Goal: Information Seeking & Learning: Compare options

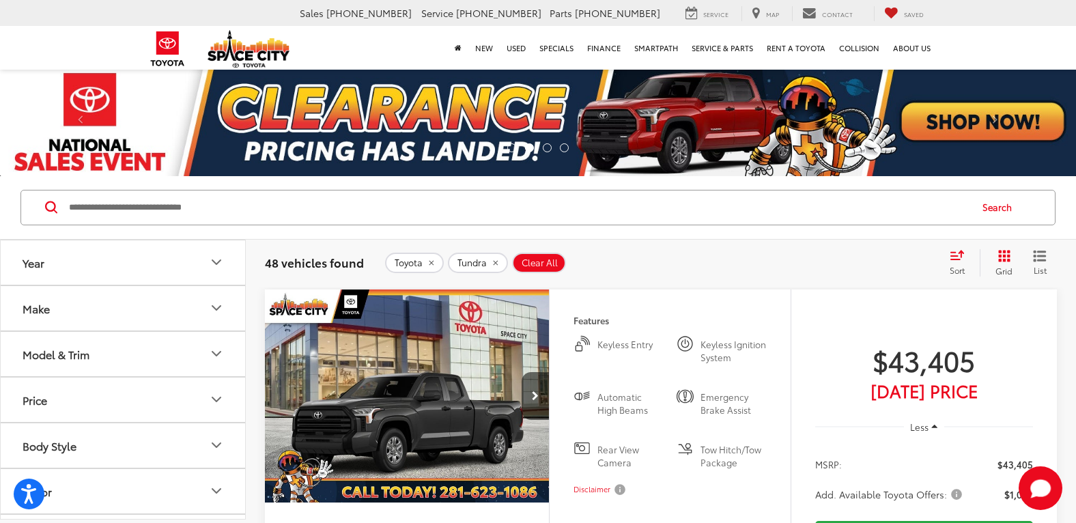
click at [278, 117] on img at bounding box center [538, 122] width 1076 height 108
click at [81, 114] on span at bounding box center [80, 122] width 20 height 20
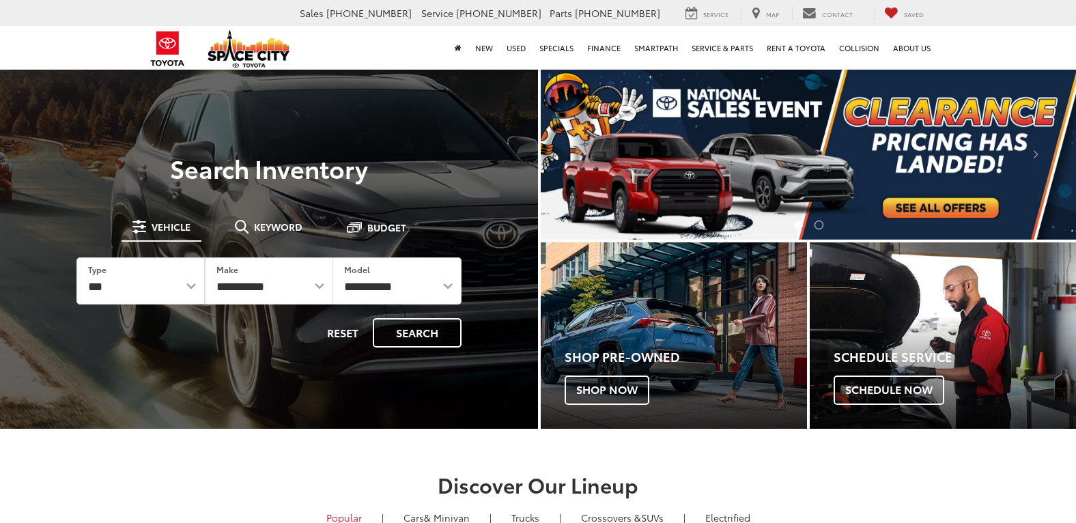
select select "******"
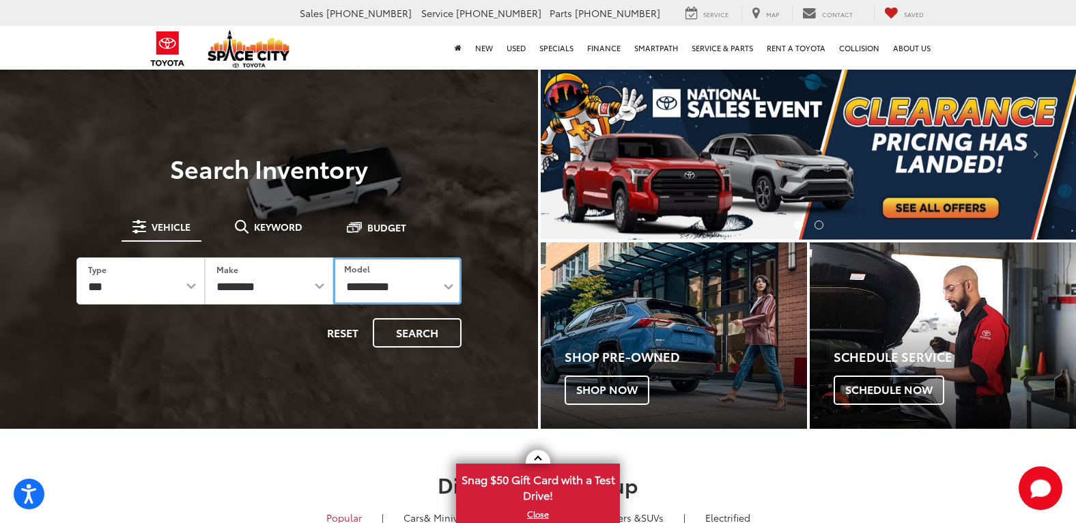
click at [458, 291] on select "**********" at bounding box center [397, 280] width 128 height 47
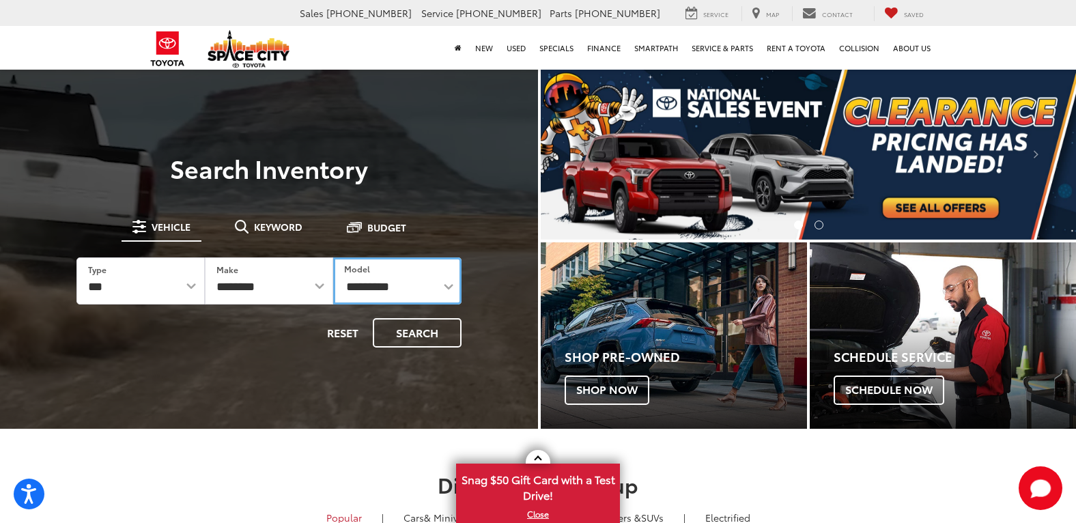
select select "******"
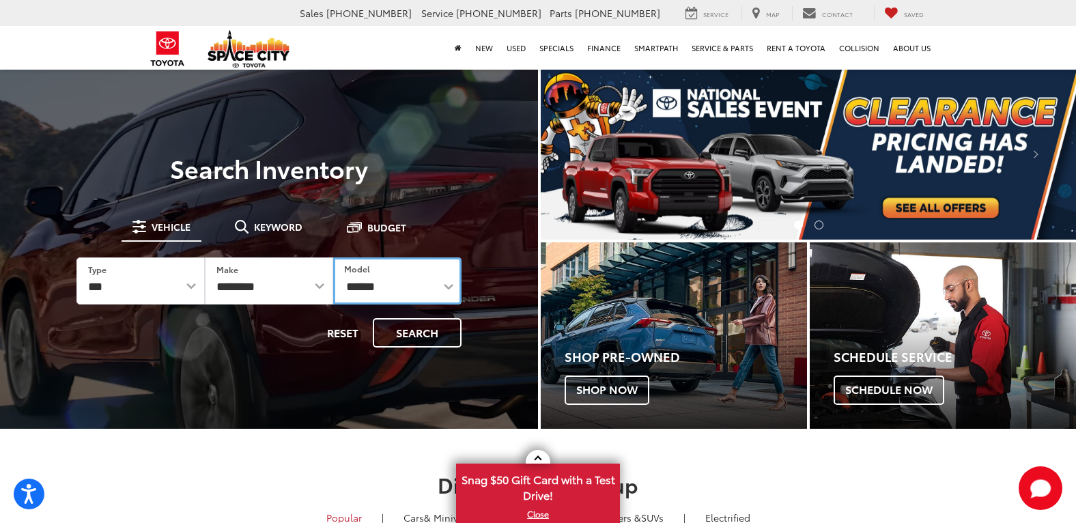
click at [333, 257] on select "**********" at bounding box center [397, 280] width 128 height 47
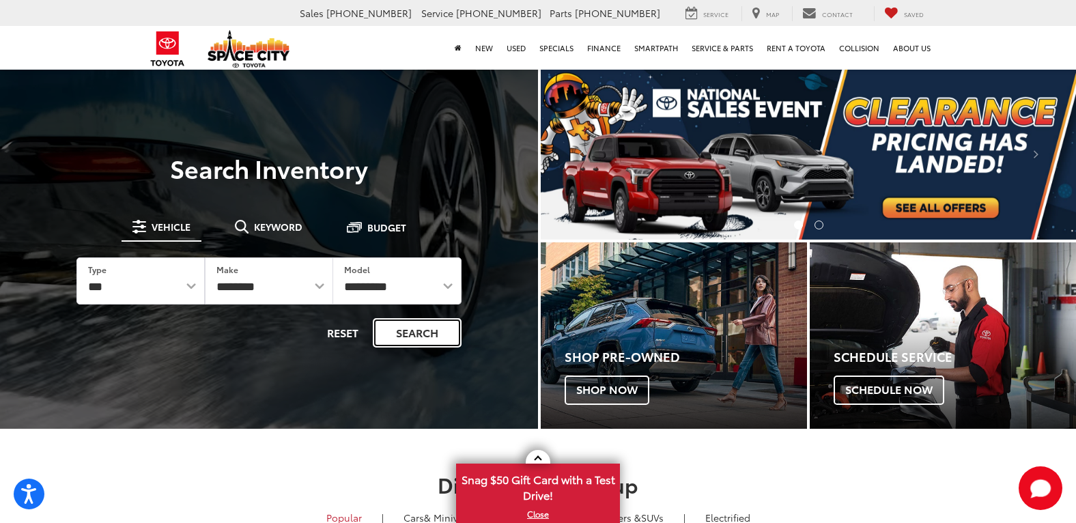
click at [399, 335] on button "Search" at bounding box center [417, 332] width 89 height 29
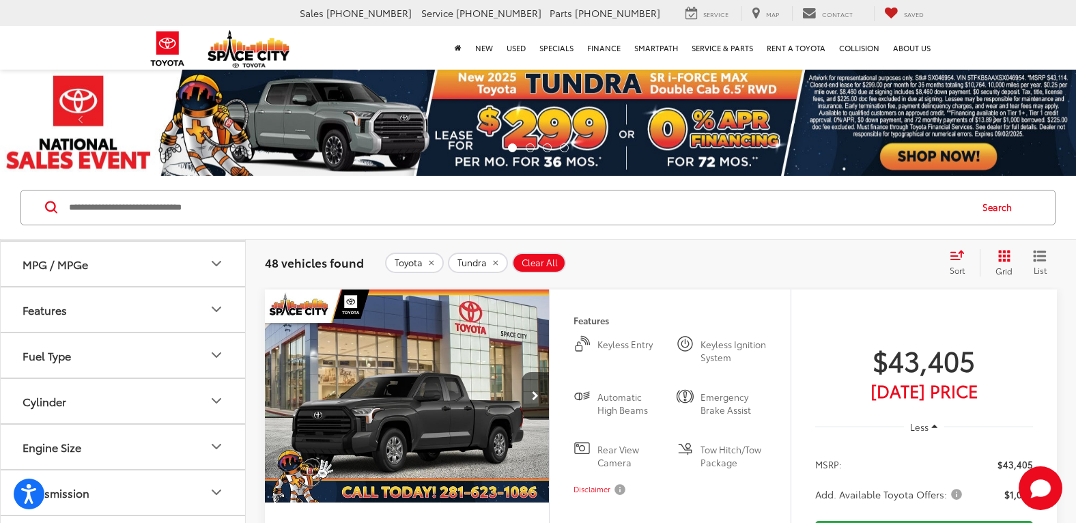
scroll to position [273, 0]
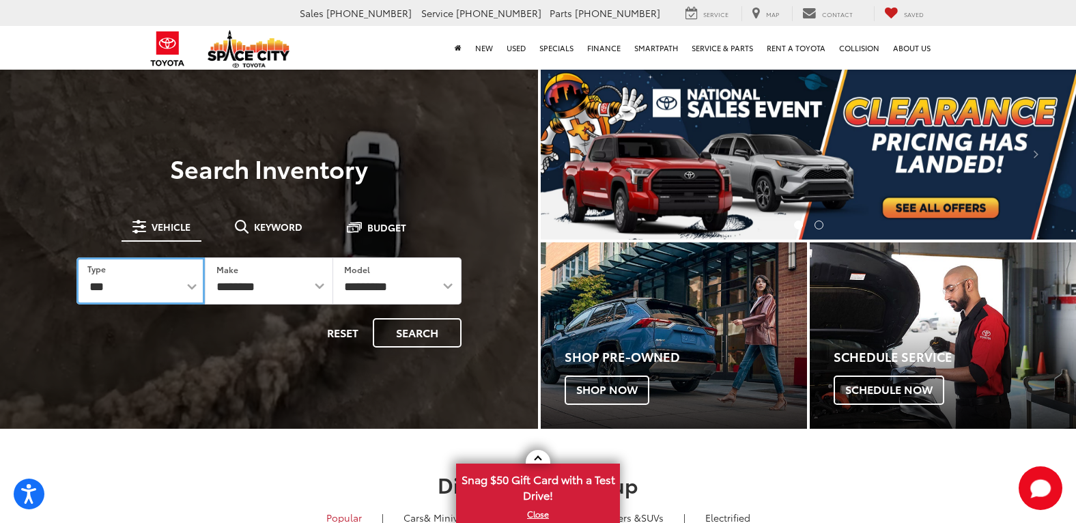
click at [187, 287] on select "*** *** **** *********" at bounding box center [140, 280] width 128 height 47
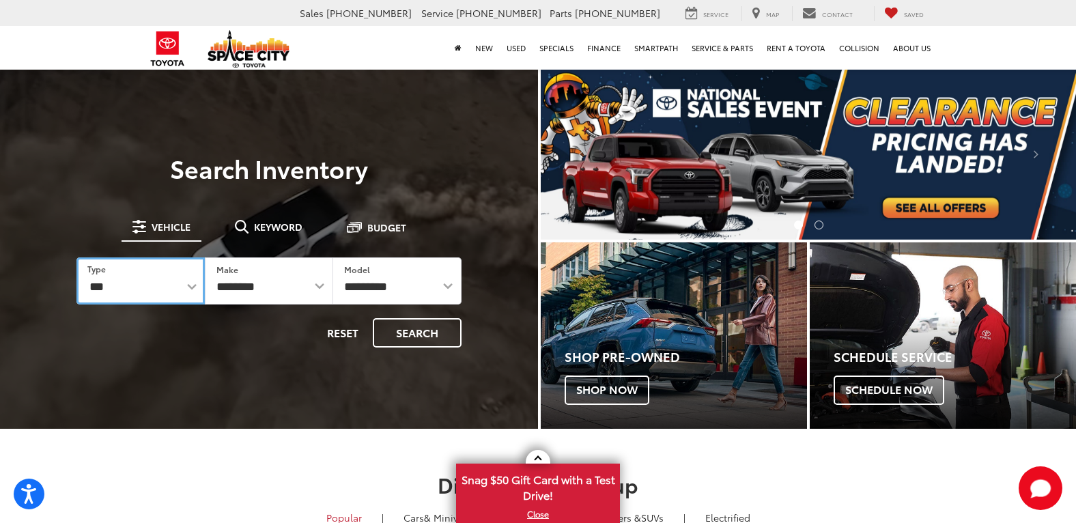
select select "******"
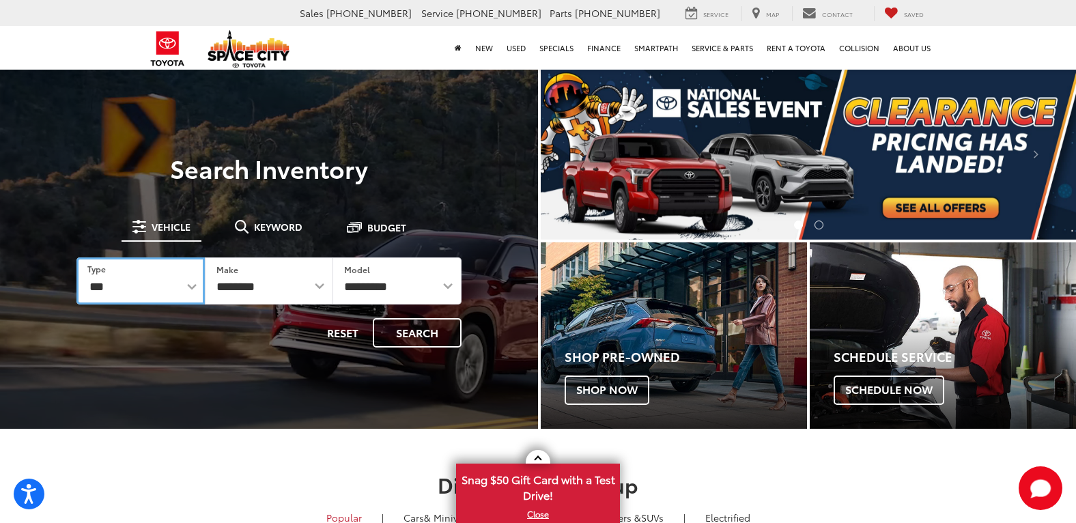
click at [76, 257] on select "*** *** **** *********" at bounding box center [140, 280] width 128 height 47
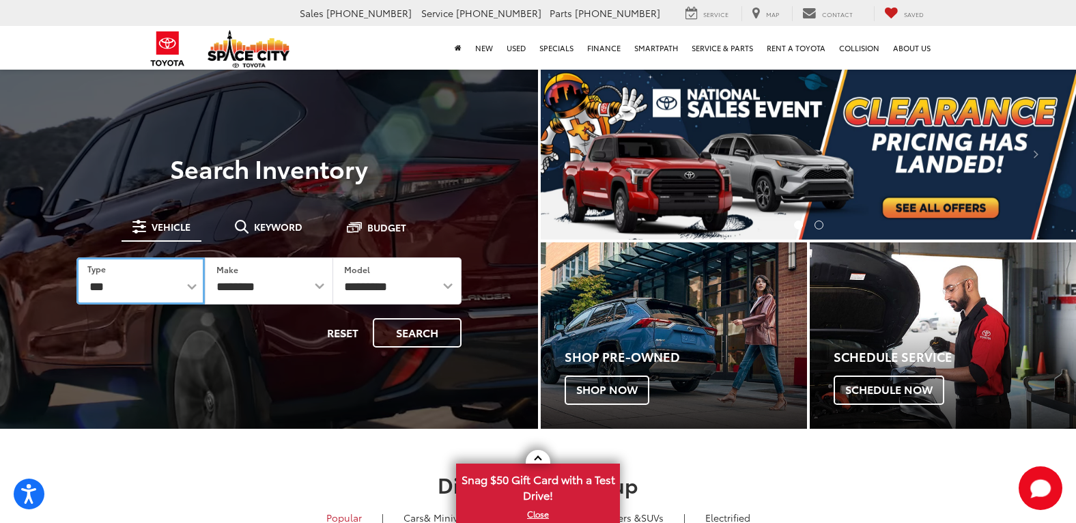
select select "******"
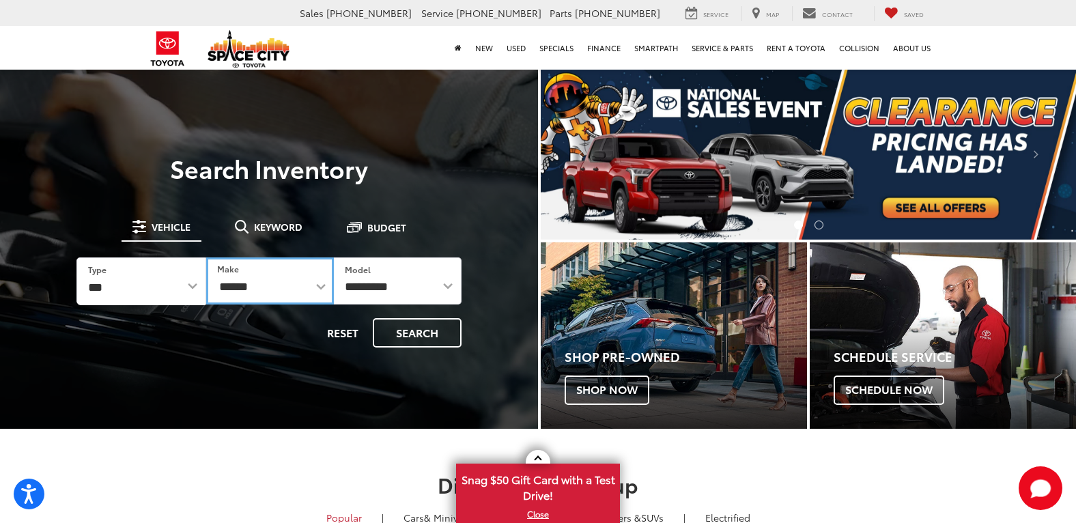
click at [315, 285] on select "******** ******" at bounding box center [270, 280] width 128 height 47
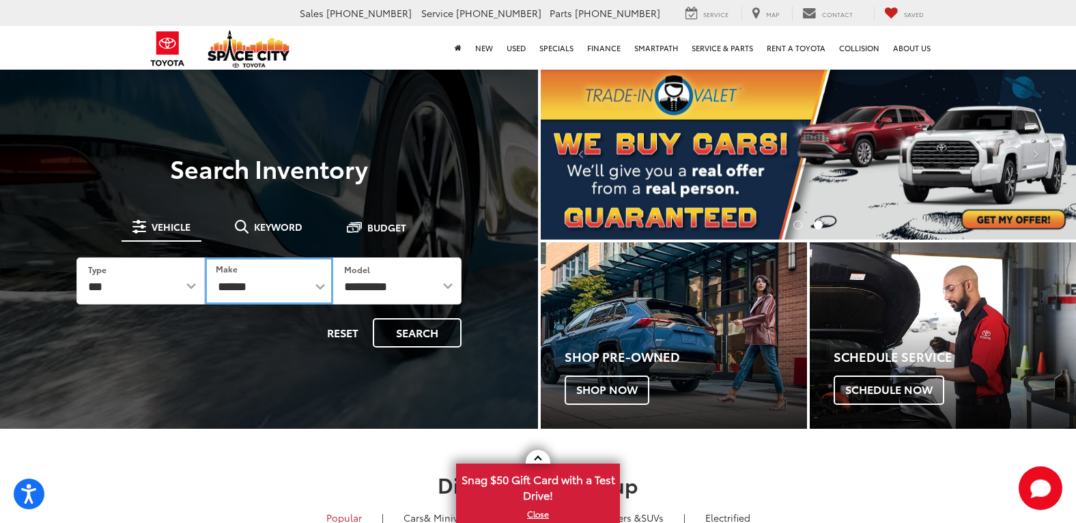
click at [205, 257] on select "******** ******" at bounding box center [269, 280] width 128 height 47
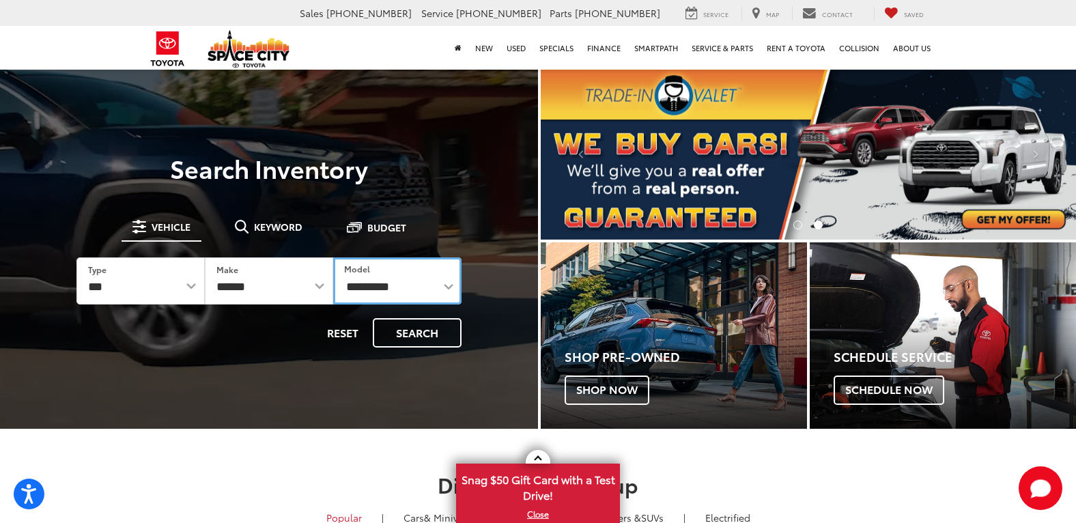
click at [448, 284] on select "**********" at bounding box center [397, 280] width 128 height 47
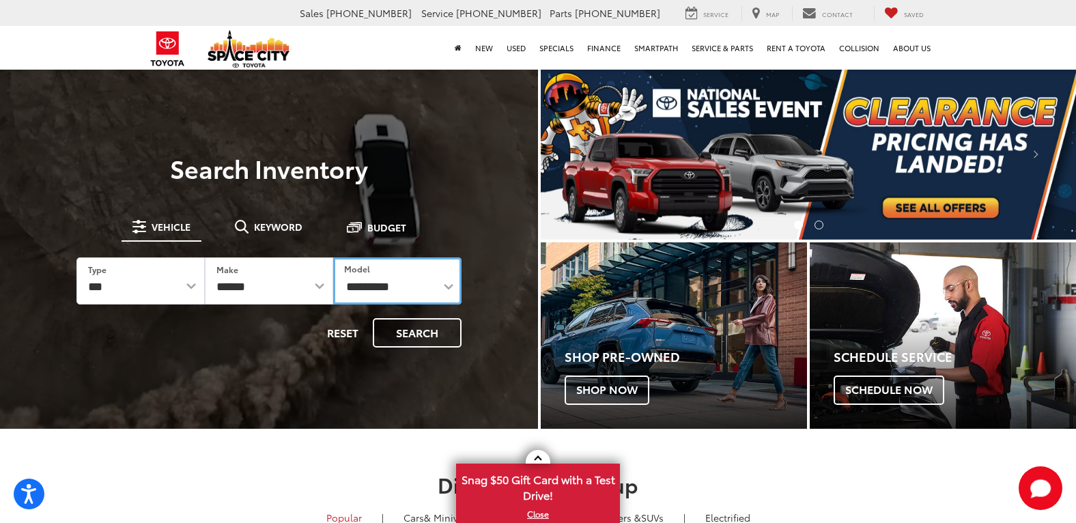
select select "******"
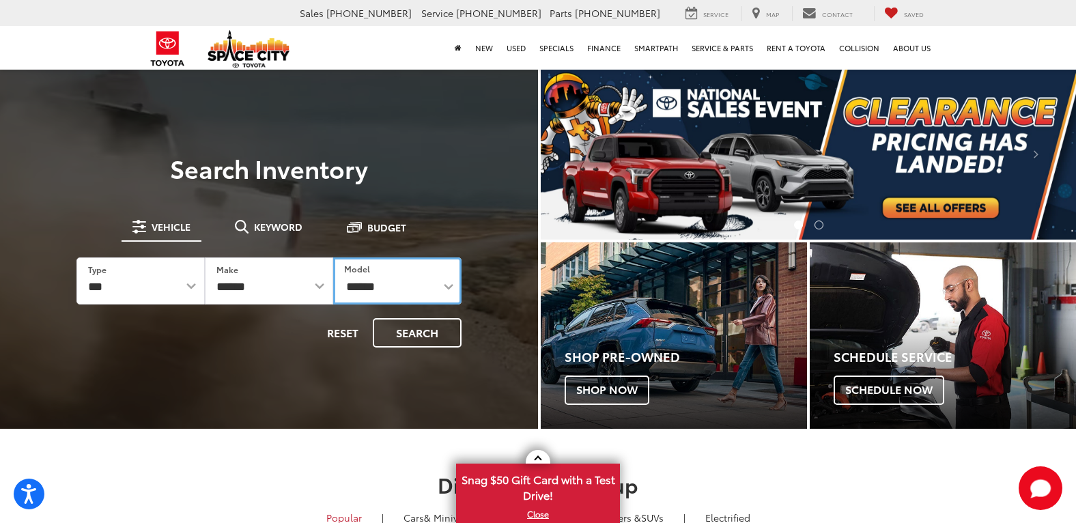
click at [333, 257] on select "**********" at bounding box center [397, 280] width 128 height 47
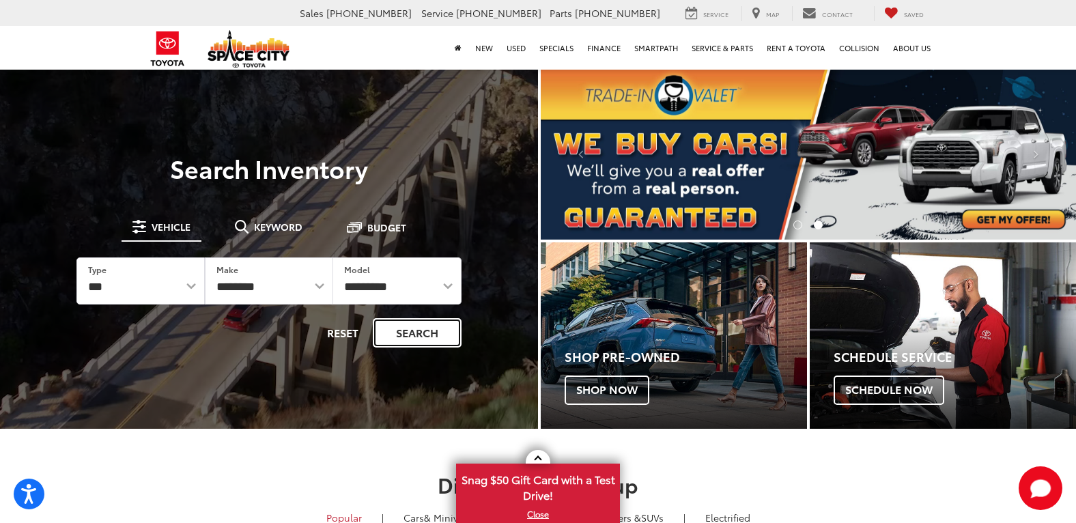
click at [418, 335] on button "Search" at bounding box center [417, 332] width 89 height 29
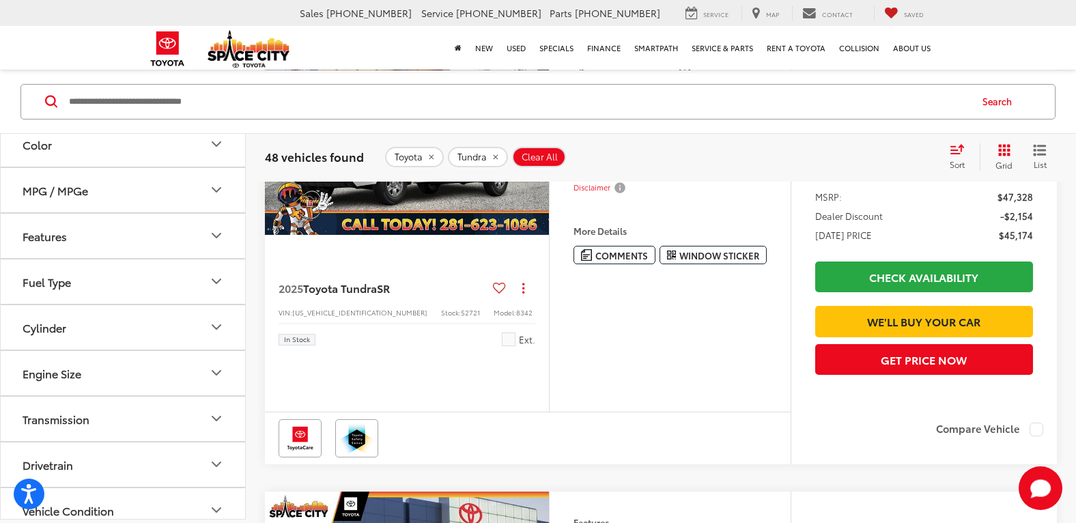
scroll to position [273, 0]
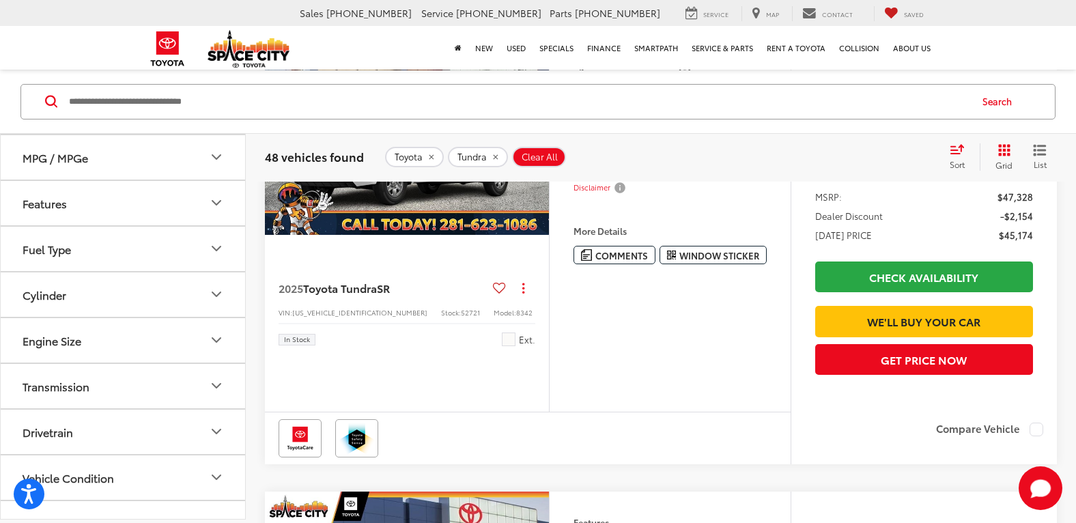
click at [193, 422] on button "Drivetrain" at bounding box center [124, 432] width 246 height 44
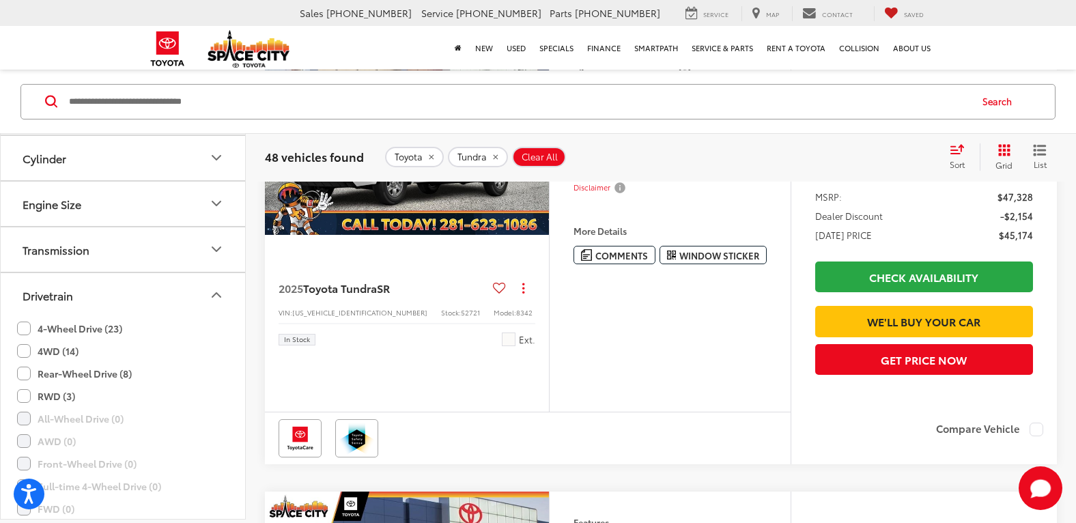
click at [20, 345] on label "4WD (14)" at bounding box center [47, 351] width 61 height 23
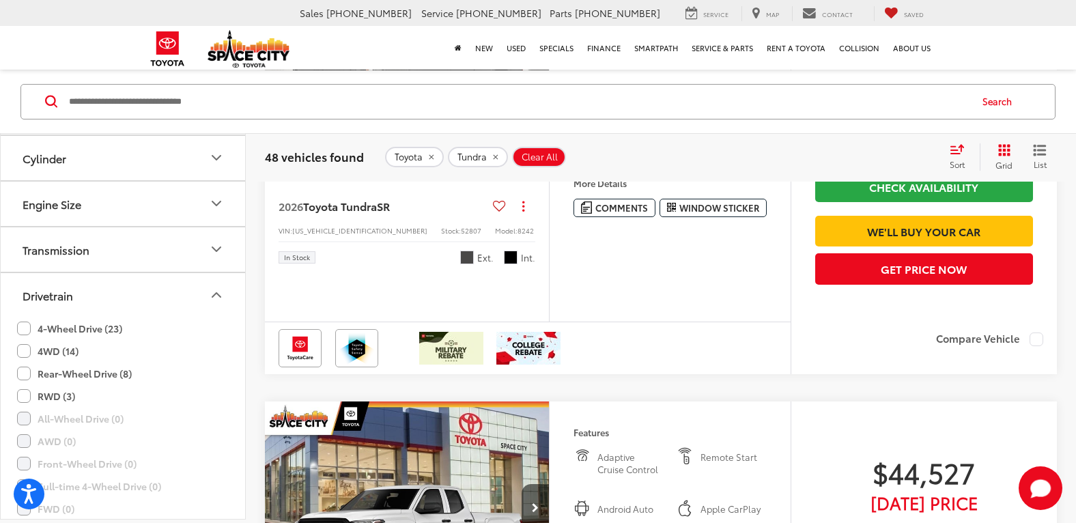
scroll to position [106, 0]
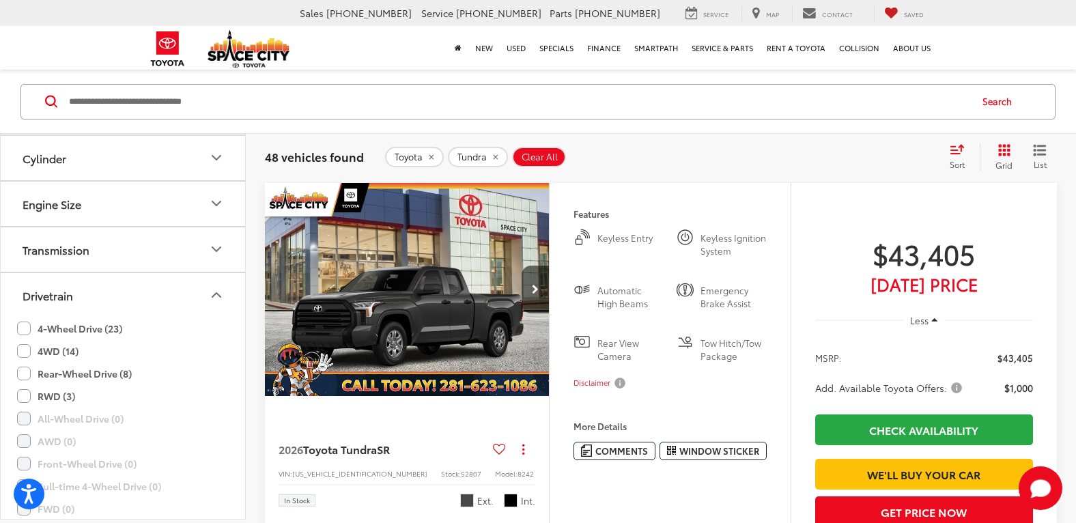
click at [22, 330] on label "4-Wheel Drive (23)" at bounding box center [69, 328] width 105 height 23
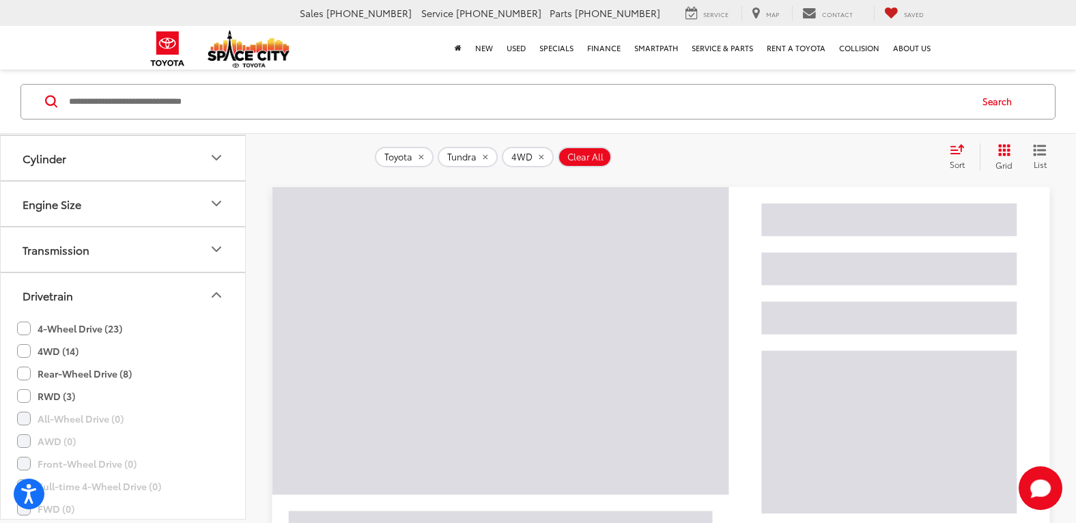
scroll to position [0, 0]
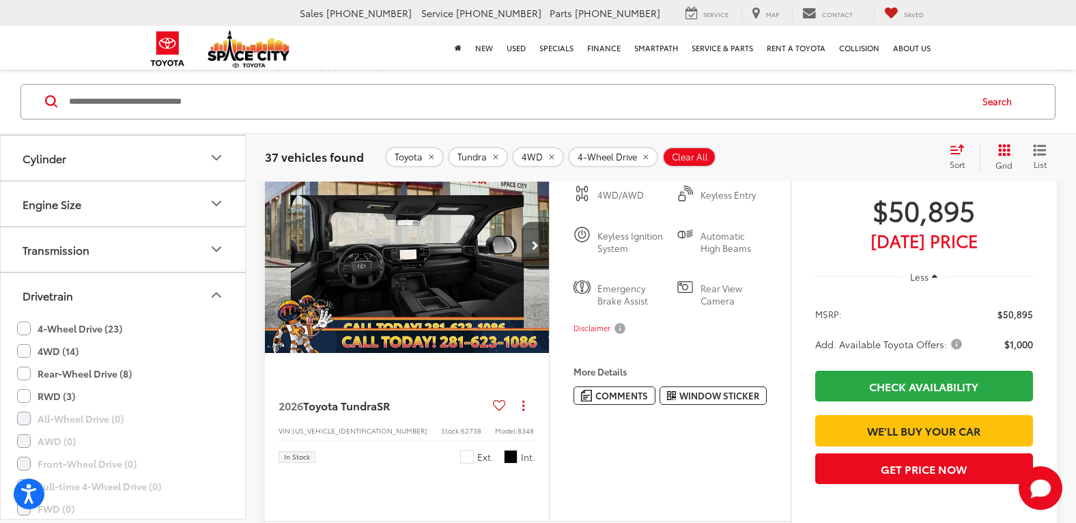
scroll to position [1092, 0]
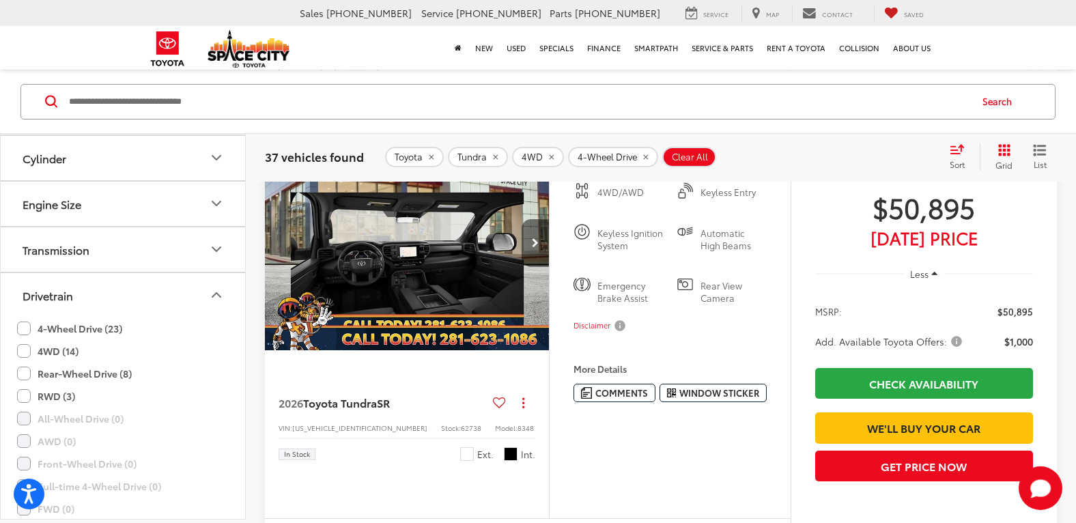
click at [533, 267] on button "Next image" at bounding box center [535, 243] width 27 height 48
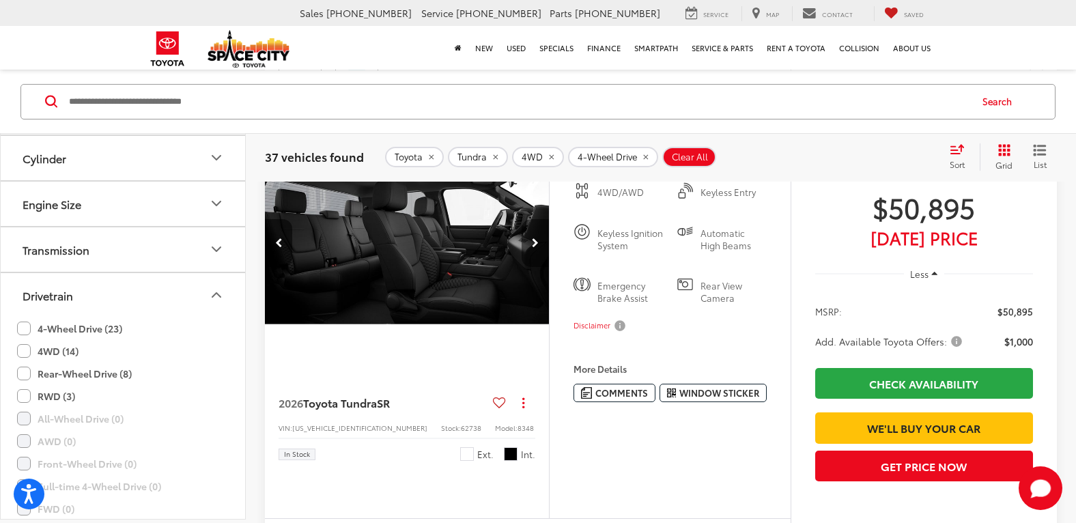
click at [532, 267] on button "Next image" at bounding box center [535, 243] width 27 height 48
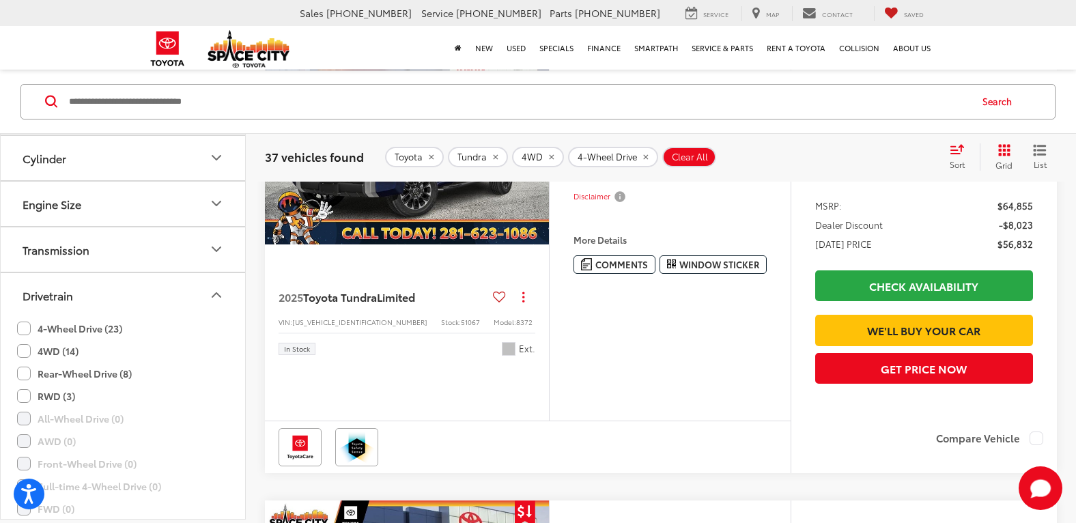
scroll to position [1638, 0]
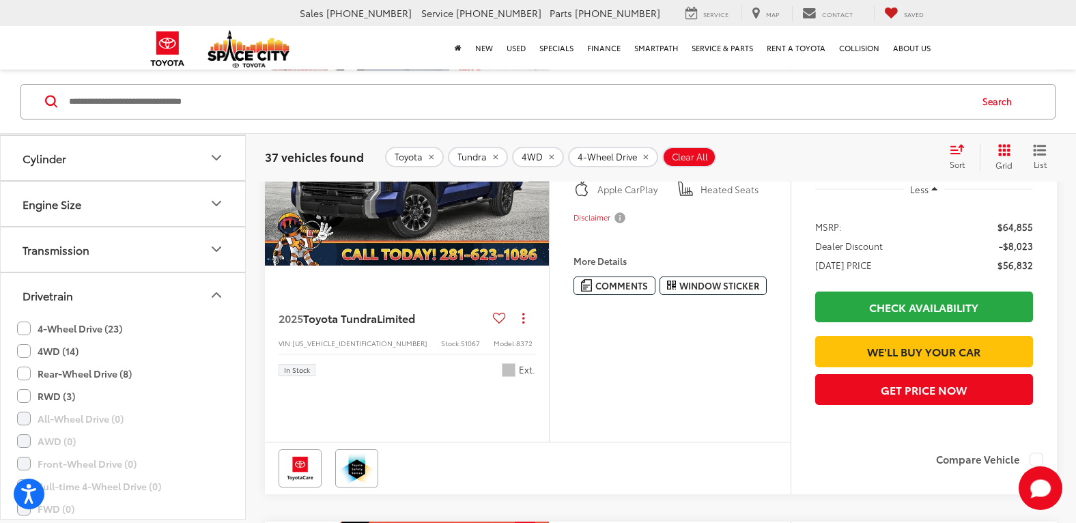
click at [539, 182] on button "Next image" at bounding box center [535, 158] width 27 height 48
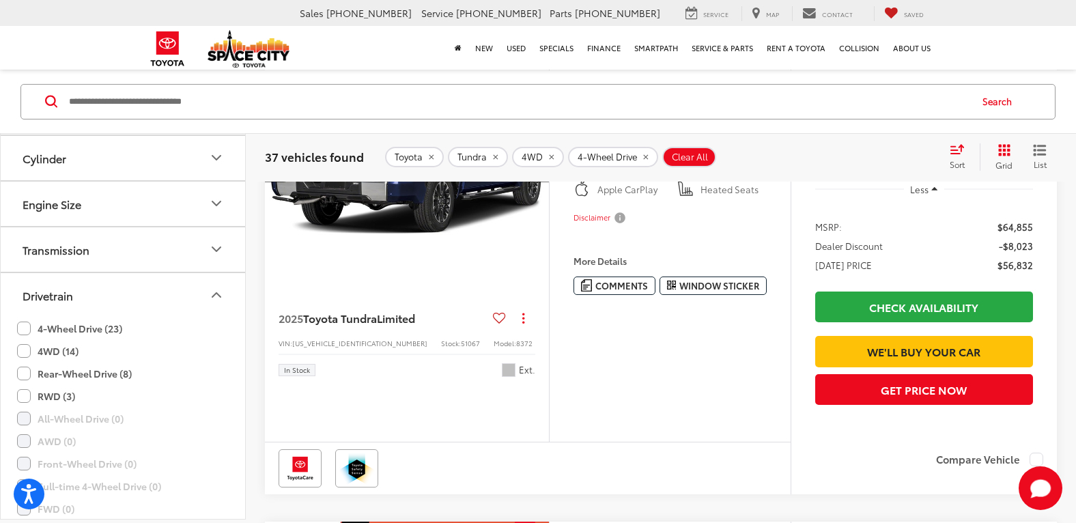
click at [539, 182] on button "Next image" at bounding box center [535, 158] width 27 height 48
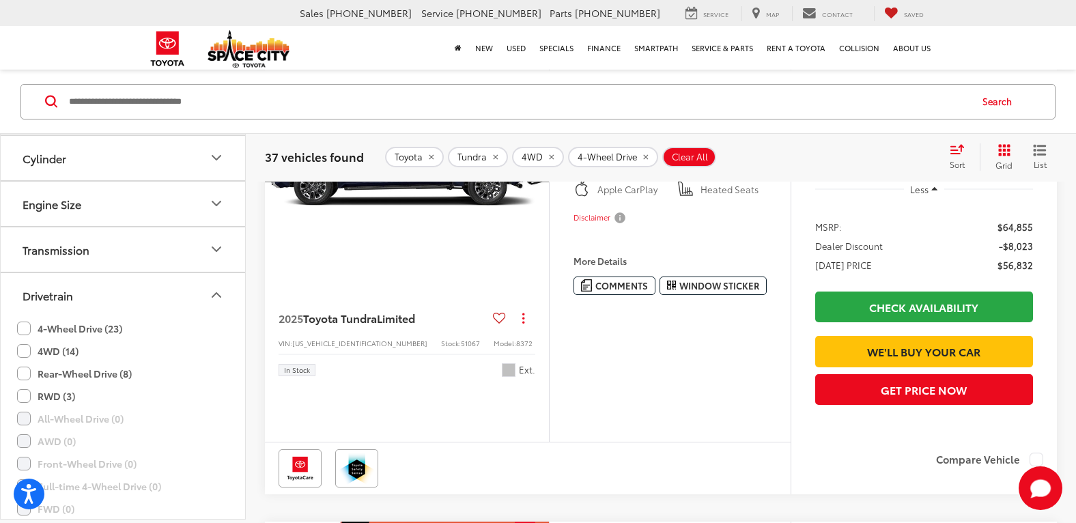
click at [539, 182] on button "Next image" at bounding box center [535, 158] width 27 height 48
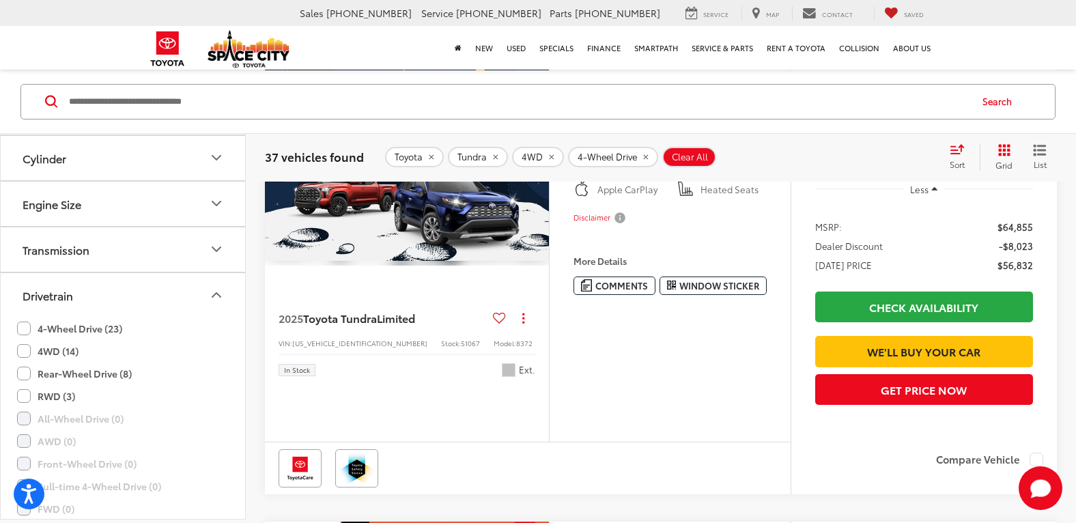
click at [539, 182] on button "Next image" at bounding box center [535, 158] width 27 height 48
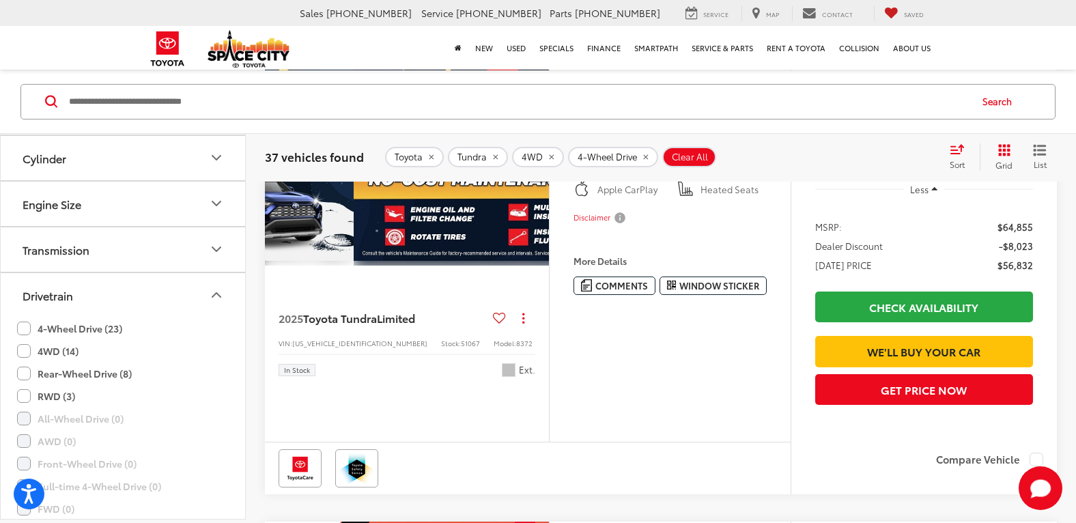
scroll to position [0, 1143]
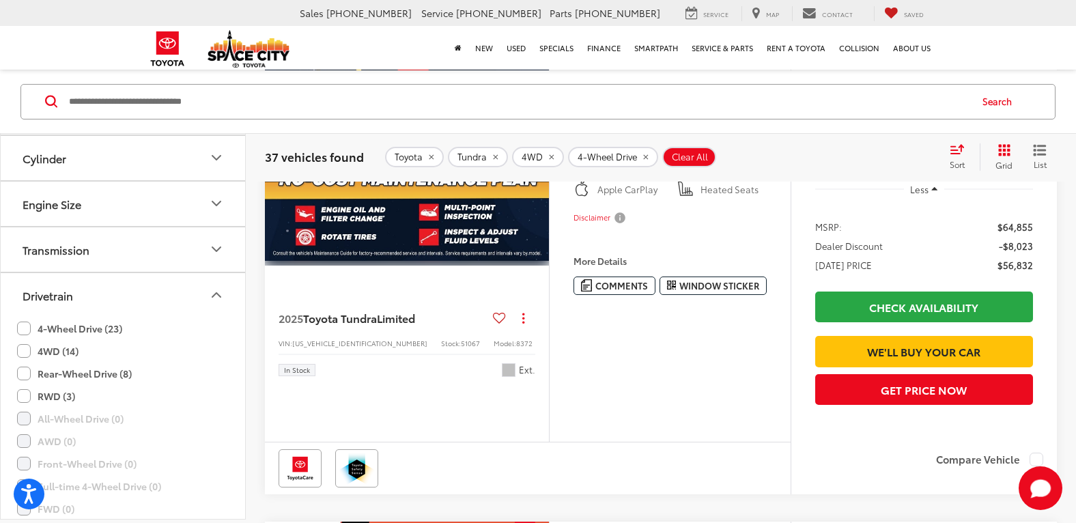
click at [539, 182] on button "Next image" at bounding box center [535, 158] width 27 height 48
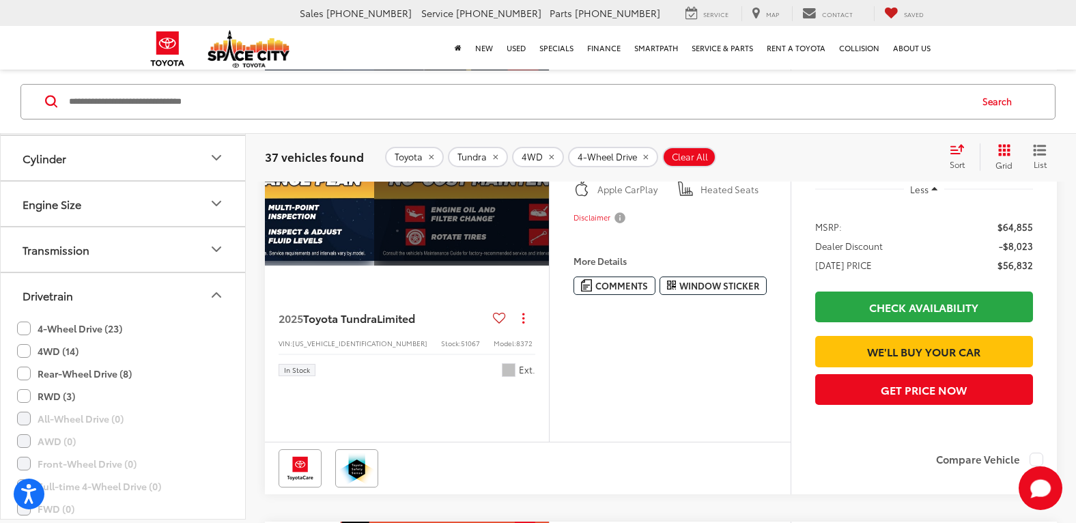
scroll to position [0, 1430]
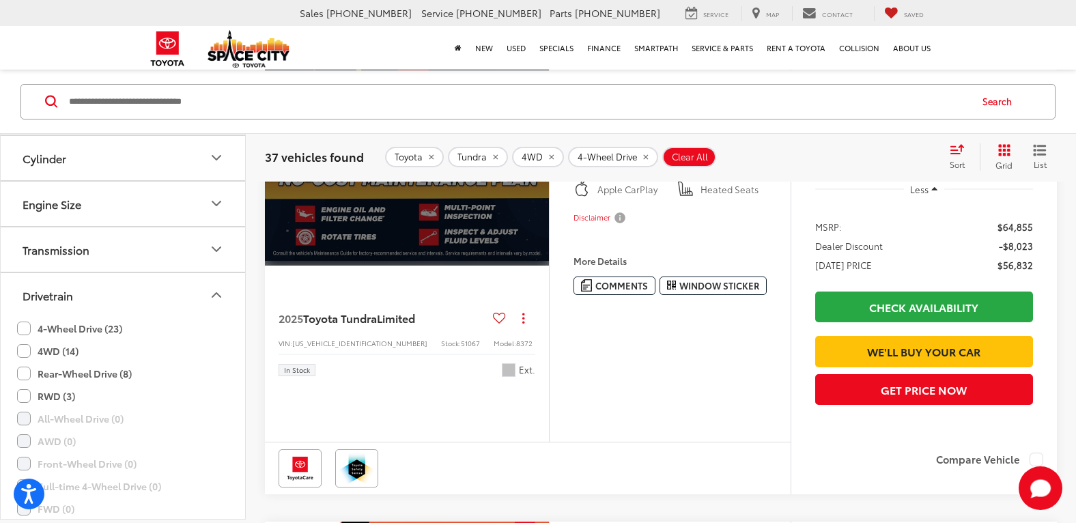
click at [539, 266] on div "View More" at bounding box center [407, 159] width 286 height 214
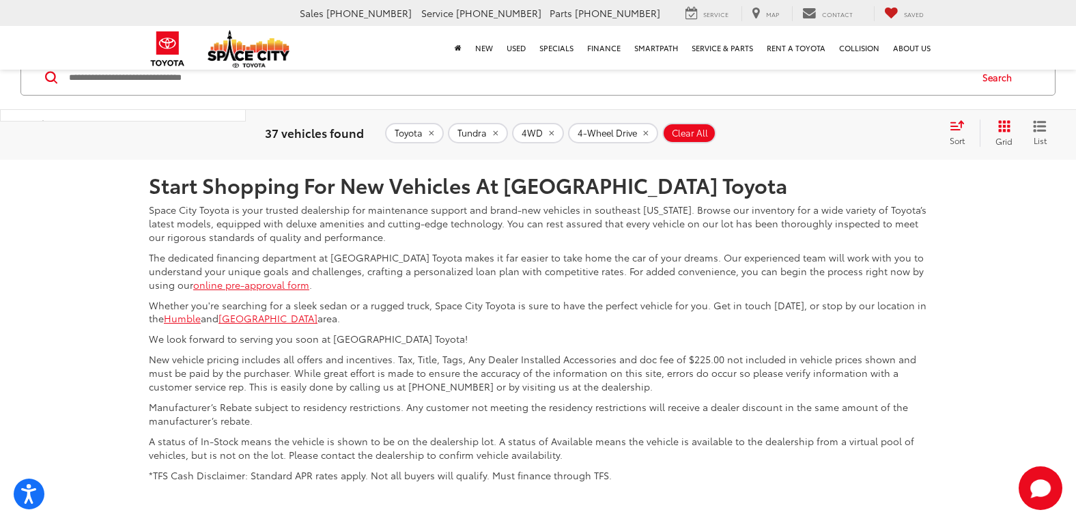
scroll to position [6319, 0]
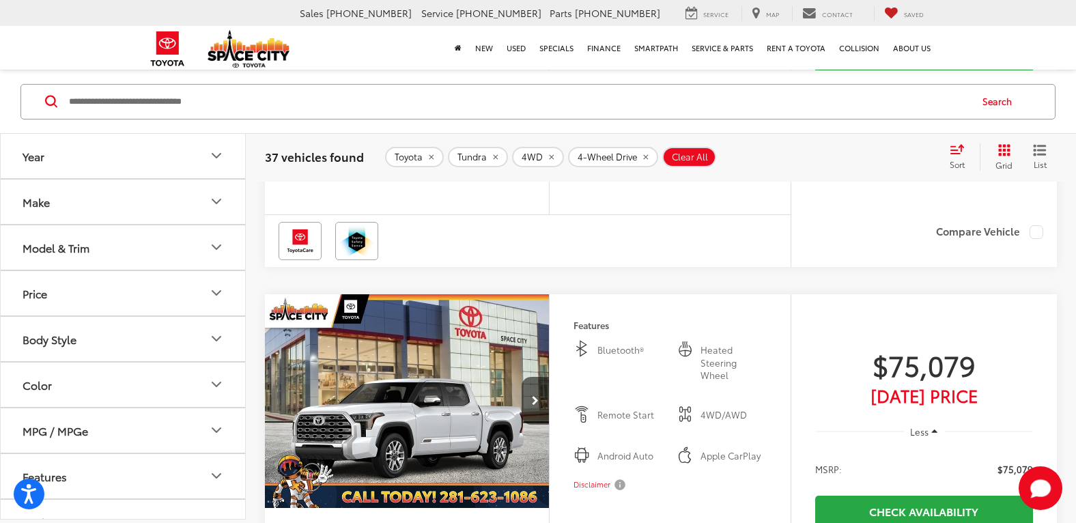
scroll to position [4339, 0]
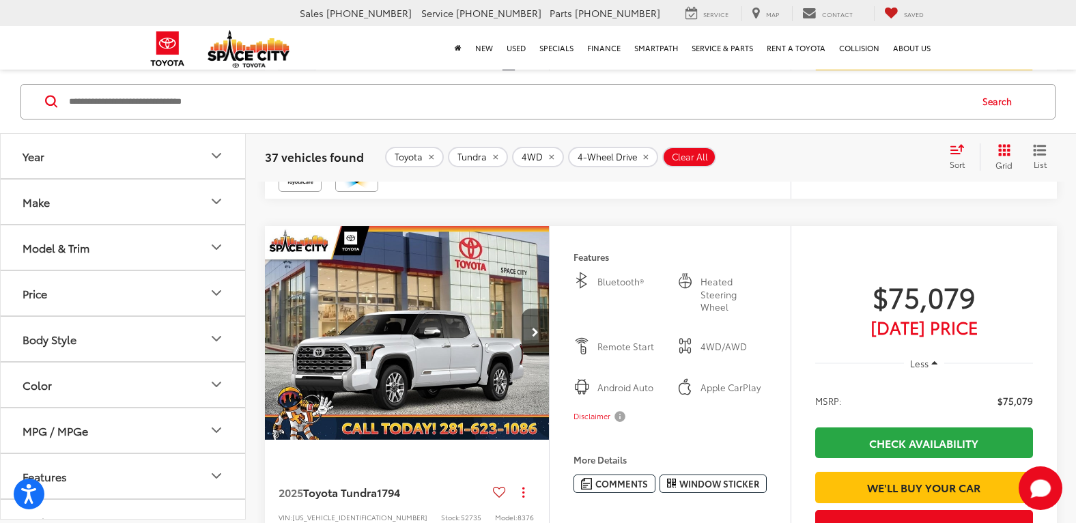
scroll to position [0, 857]
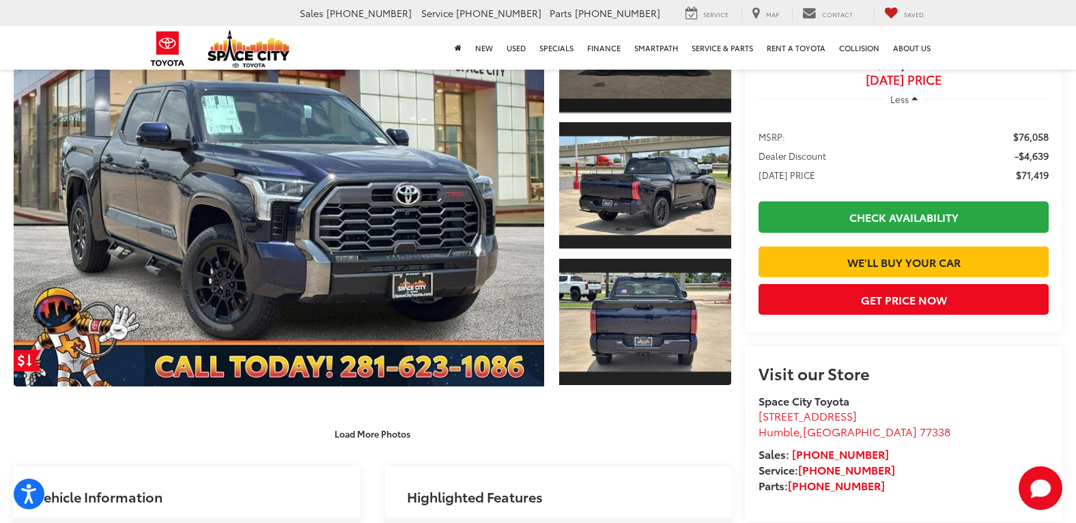
scroll to position [273, 0]
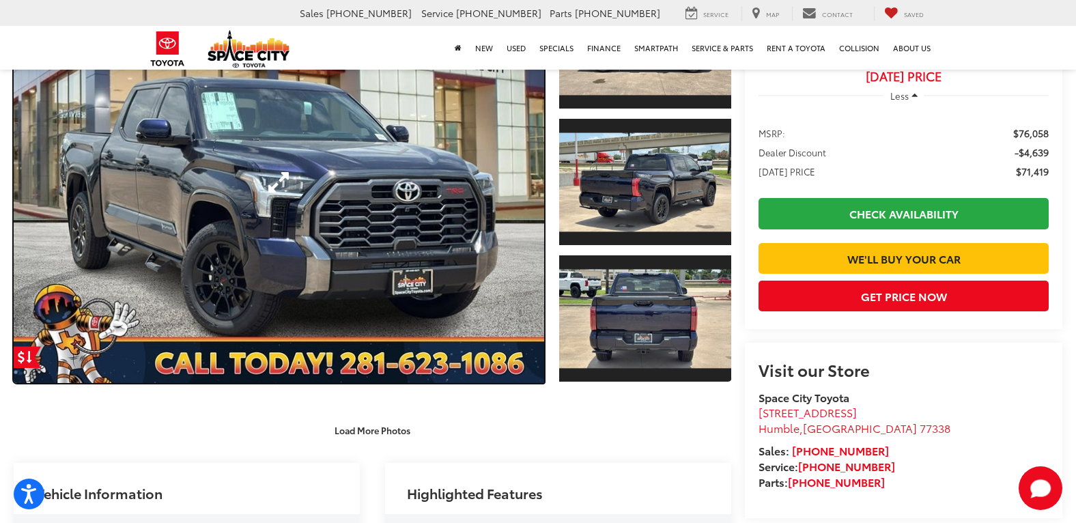
click at [426, 250] on link "Expand Photo 0" at bounding box center [279, 182] width 530 height 402
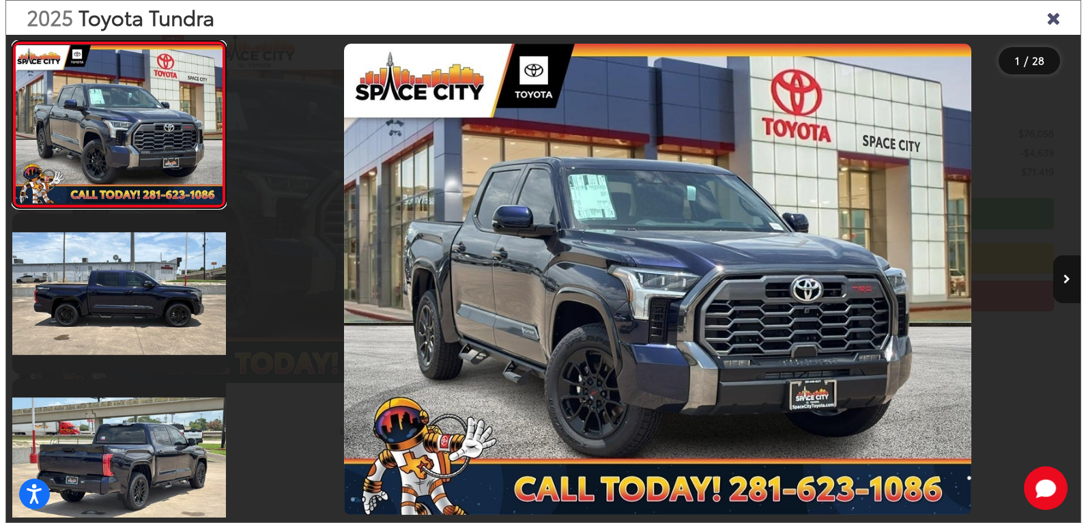
scroll to position [280, 0]
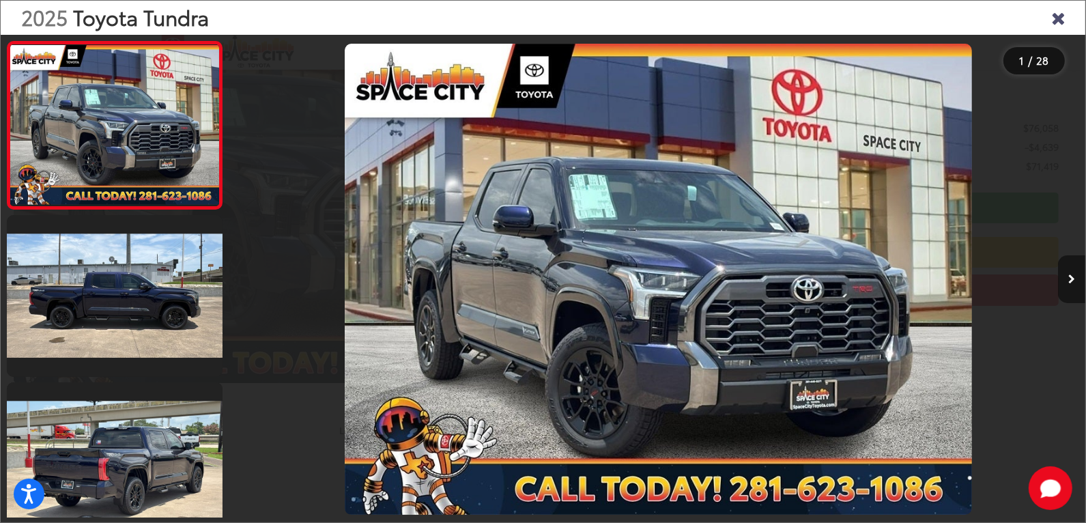
click at [1073, 287] on button "Next image" at bounding box center [1071, 279] width 27 height 48
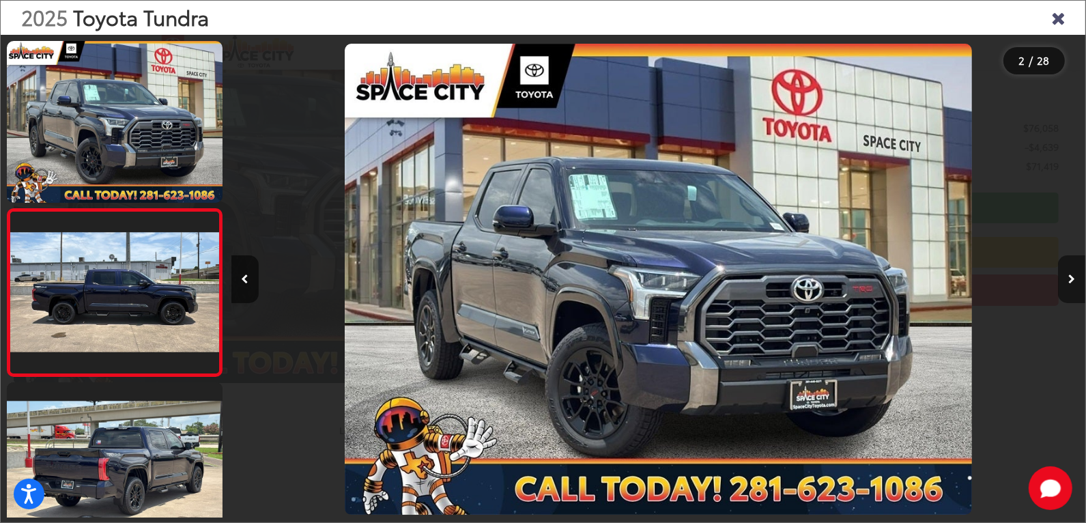
scroll to position [53, 0]
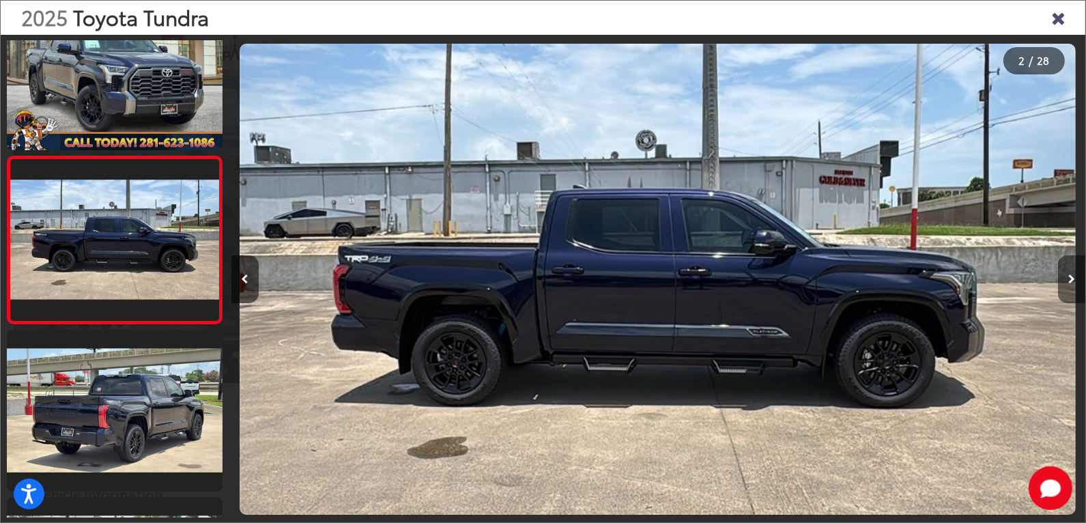
click at [1073, 287] on button "Next image" at bounding box center [1071, 279] width 27 height 48
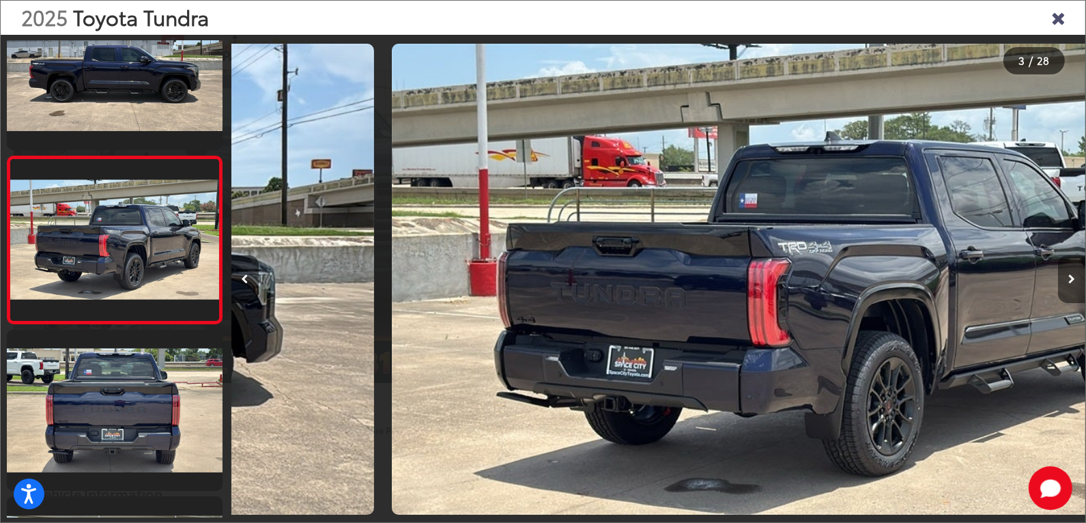
scroll to position [0, 1709]
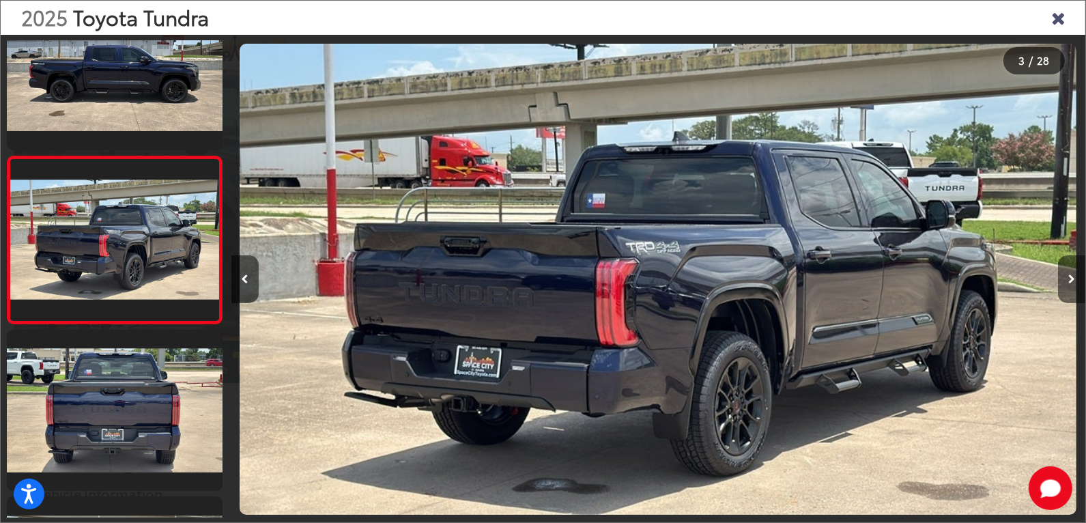
click at [1073, 287] on button "Next image" at bounding box center [1071, 279] width 27 height 48
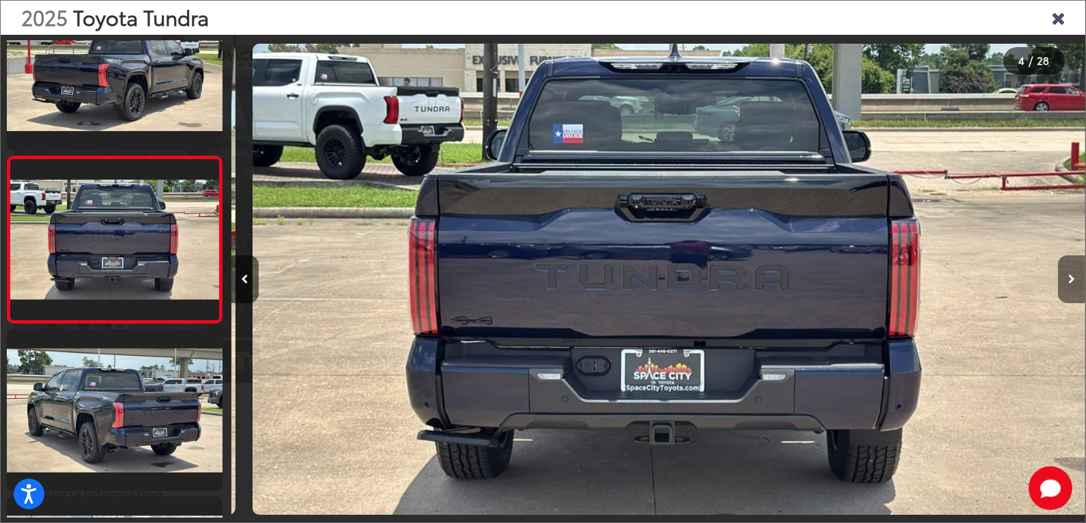
scroll to position [0, 2563]
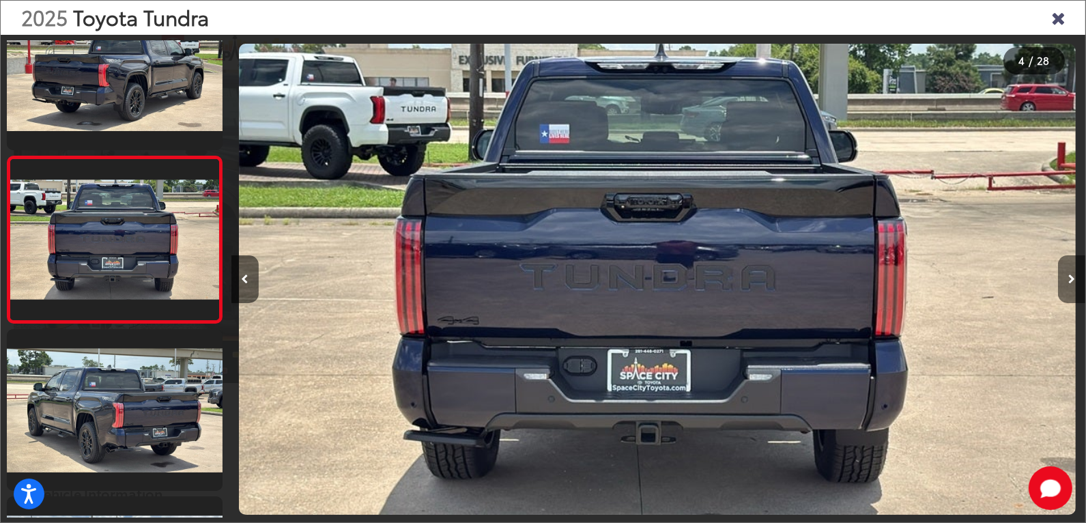
click at [1072, 287] on button "Next image" at bounding box center [1071, 279] width 27 height 48
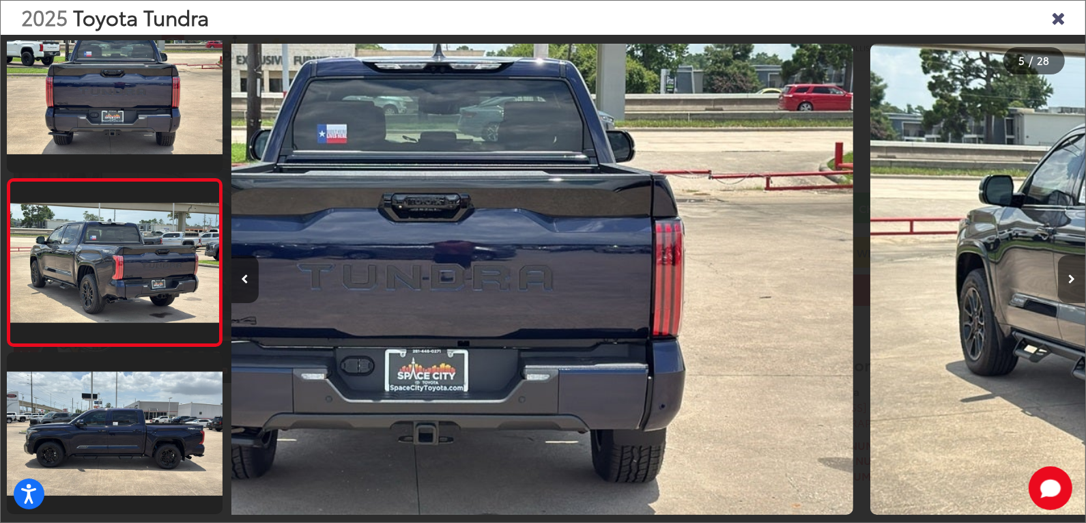
scroll to position [554, 0]
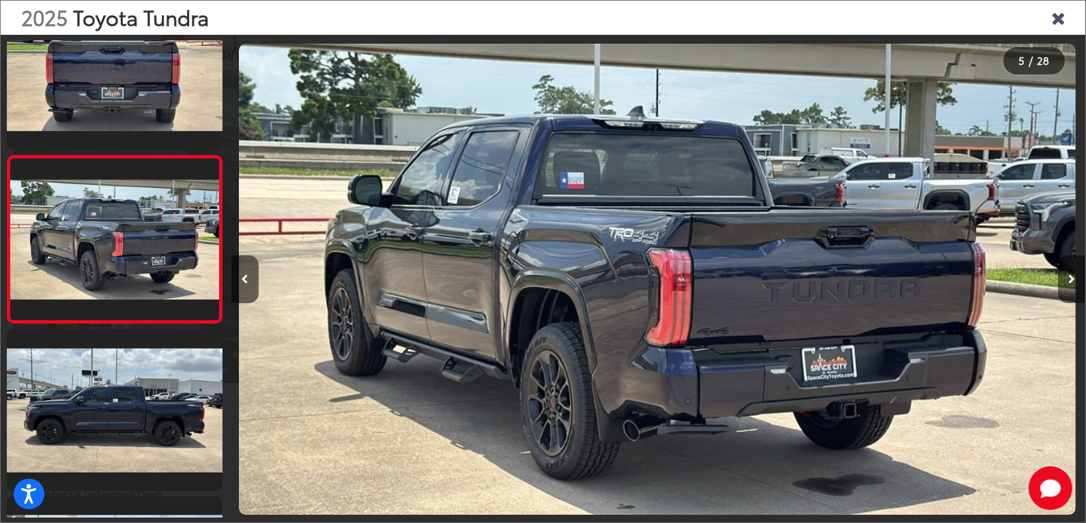
click at [1072, 287] on button "Next image" at bounding box center [1071, 279] width 27 height 48
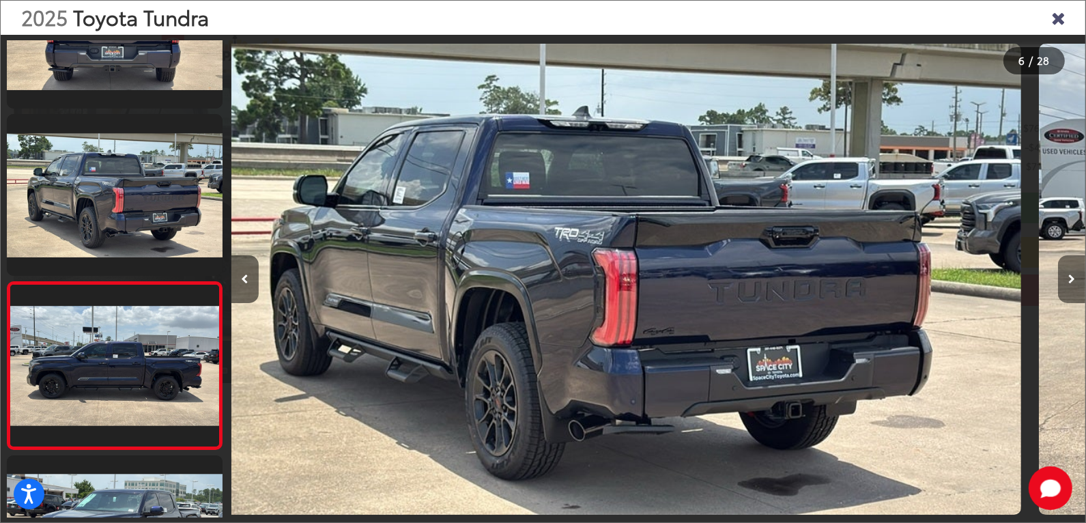
scroll to position [722, 0]
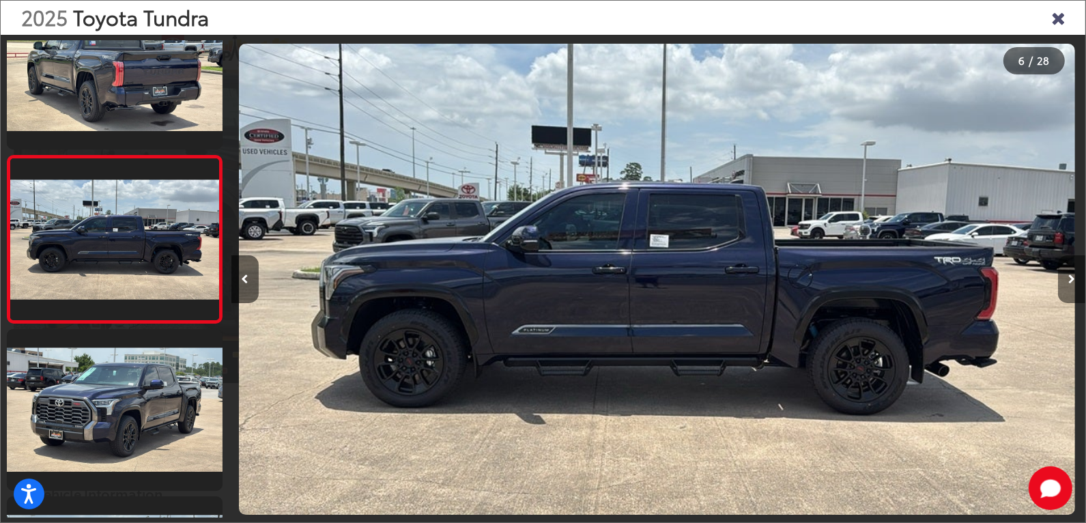
click at [1070, 287] on button "Next image" at bounding box center [1071, 279] width 27 height 48
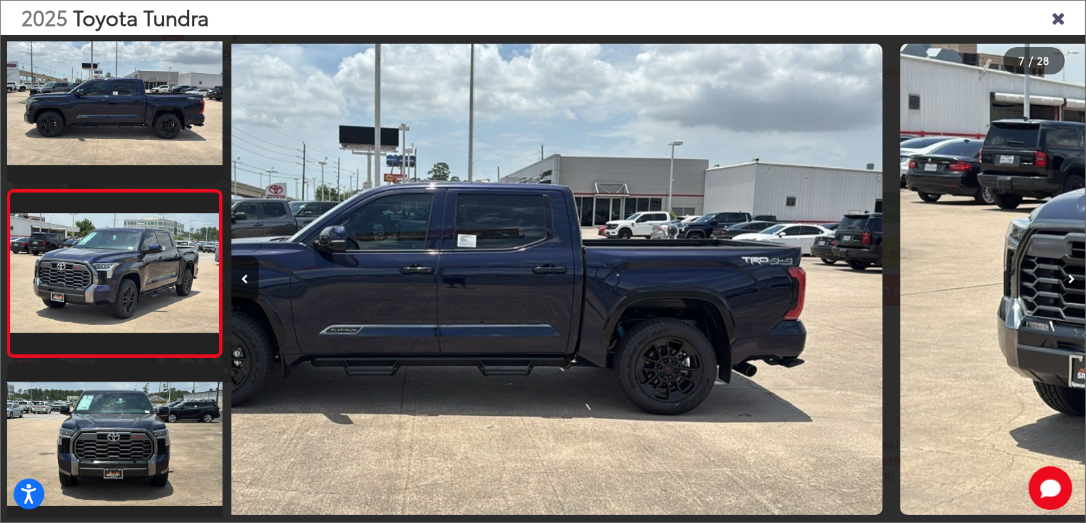
scroll to position [889, 0]
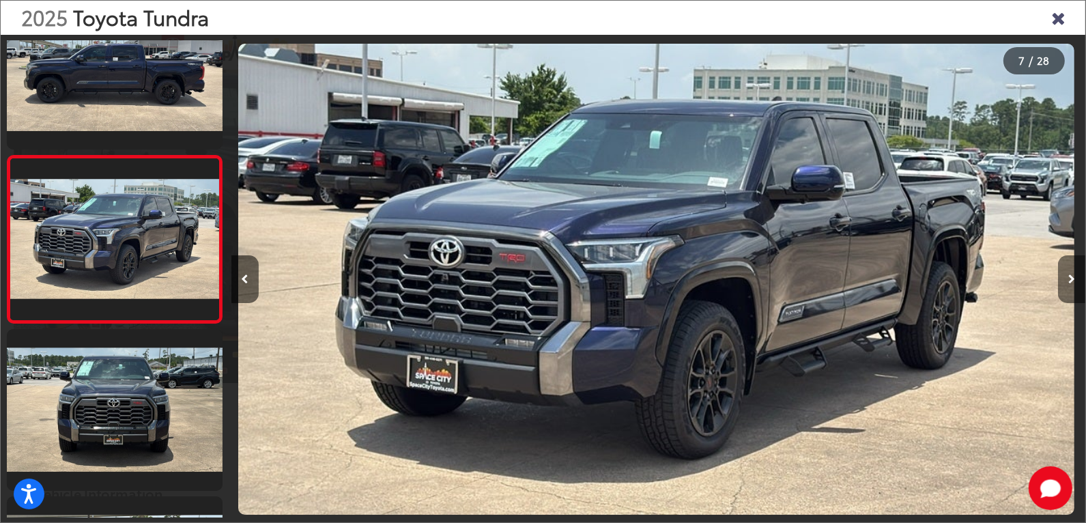
click at [1070, 287] on button "Next image" at bounding box center [1071, 279] width 27 height 48
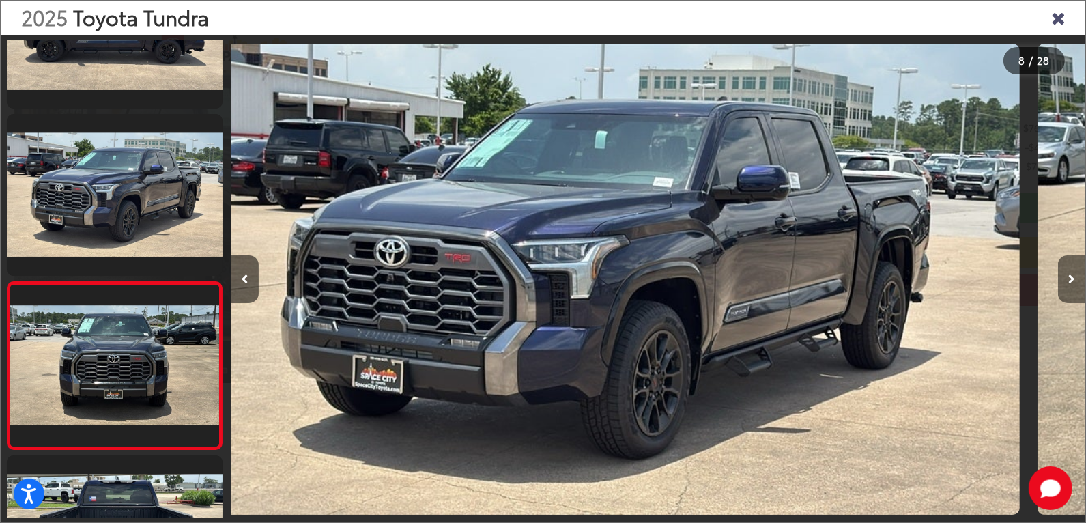
scroll to position [0, 0]
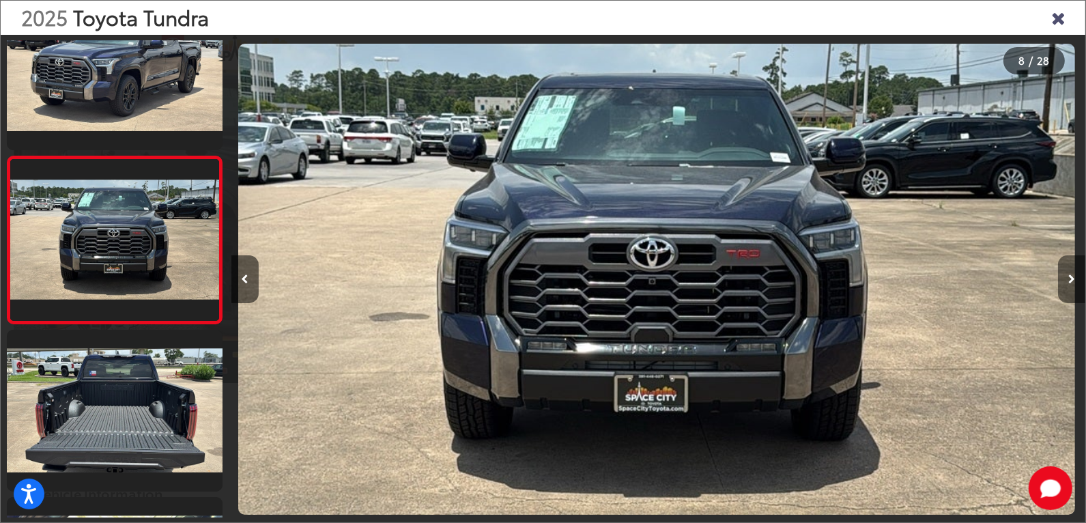
click at [1070, 287] on button "Next image" at bounding box center [1071, 279] width 27 height 48
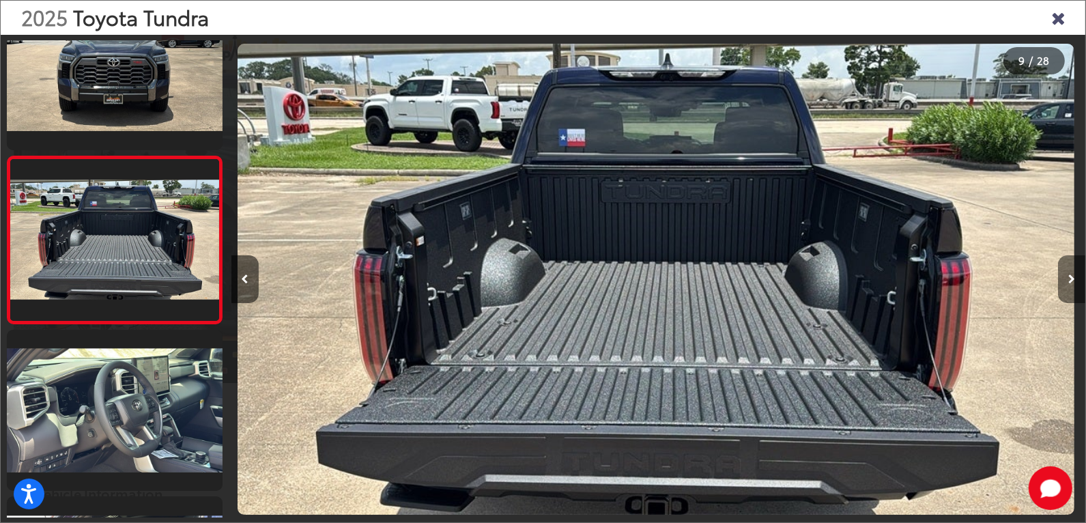
click at [1069, 287] on button "Next image" at bounding box center [1071, 279] width 27 height 48
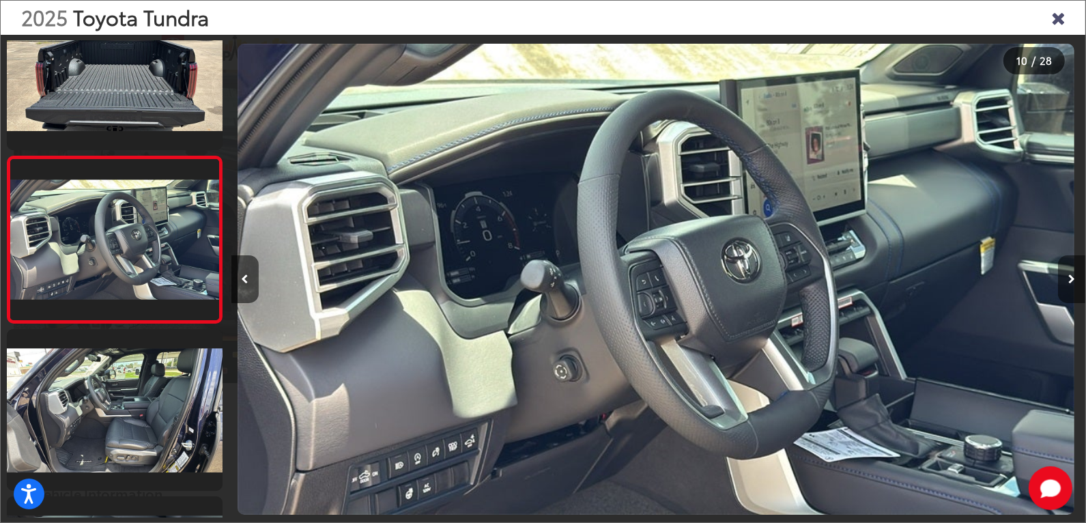
click at [1069, 287] on button "Next image" at bounding box center [1071, 279] width 27 height 48
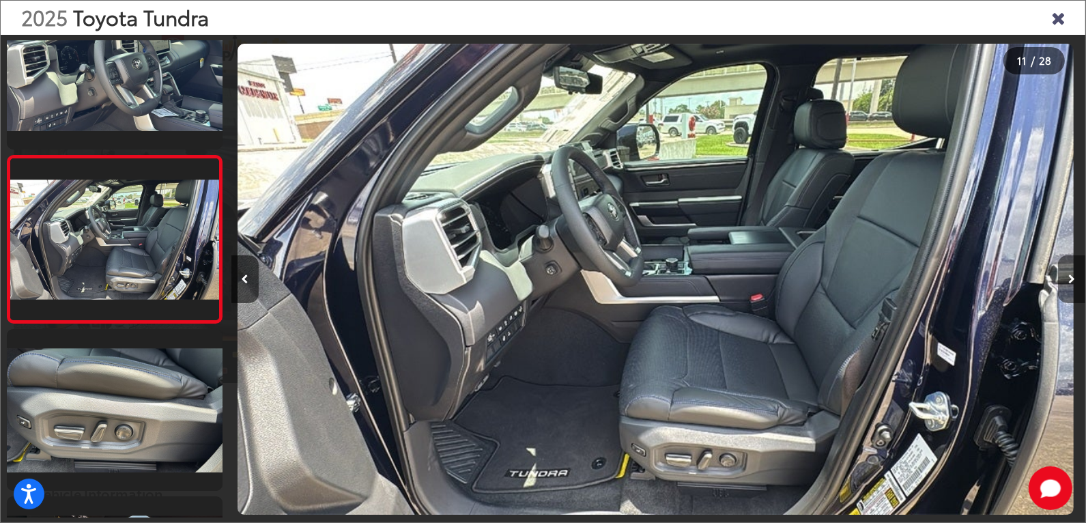
click at [1069, 287] on button "Next image" at bounding box center [1071, 279] width 27 height 48
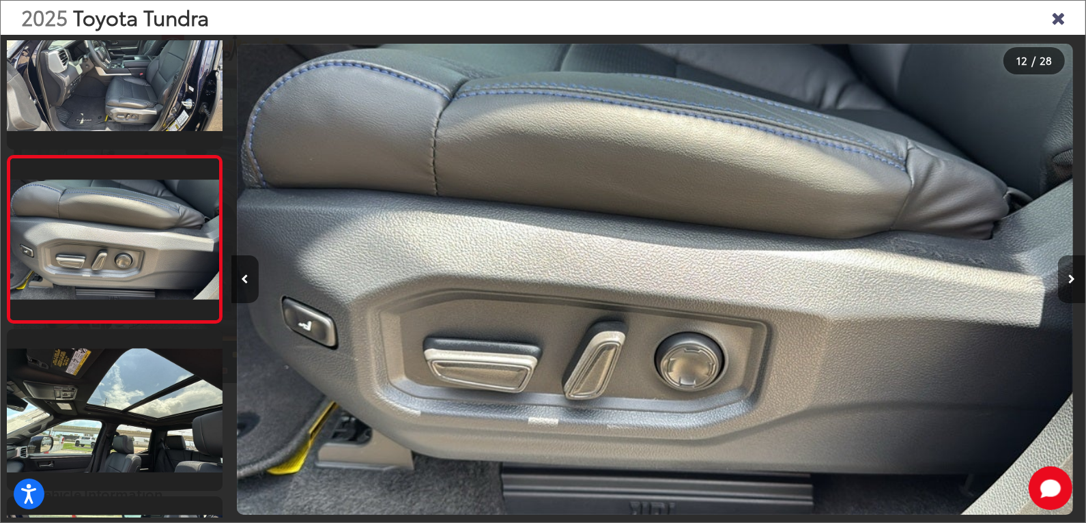
click at [1069, 287] on button "Next image" at bounding box center [1071, 279] width 27 height 48
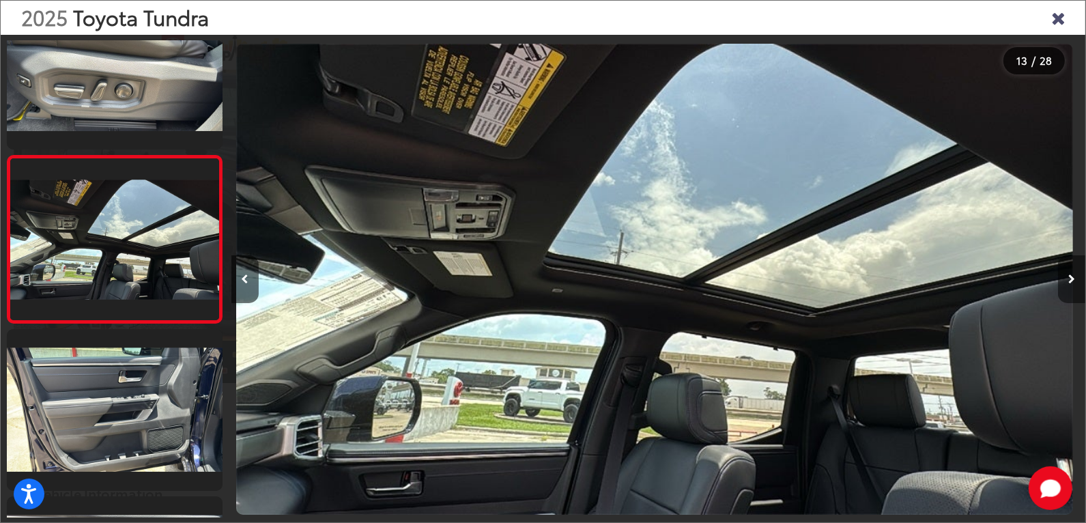
click at [1069, 287] on button "Next image" at bounding box center [1071, 279] width 27 height 48
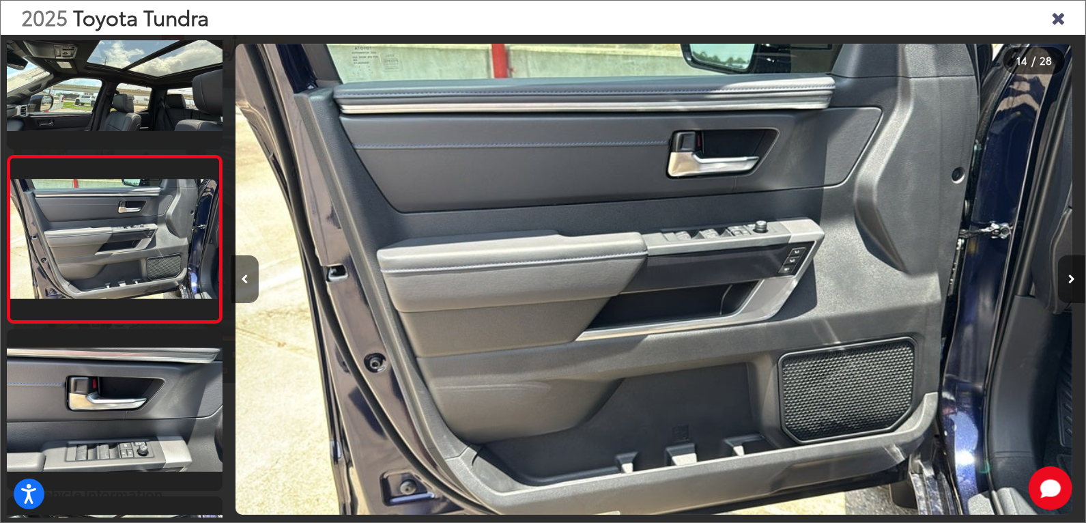
click at [1069, 287] on button "Next image" at bounding box center [1071, 279] width 27 height 48
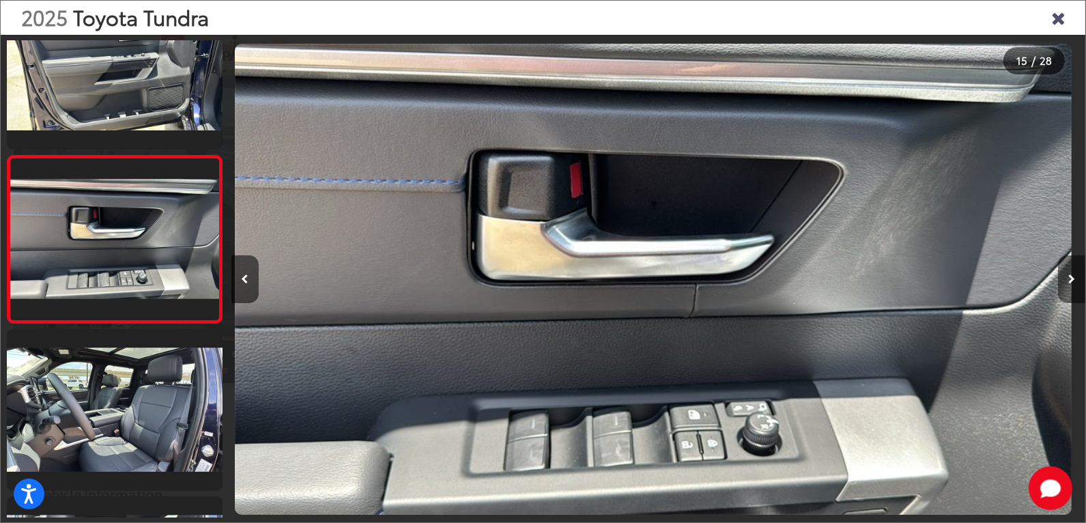
click at [1069, 287] on button "Next image" at bounding box center [1071, 279] width 27 height 48
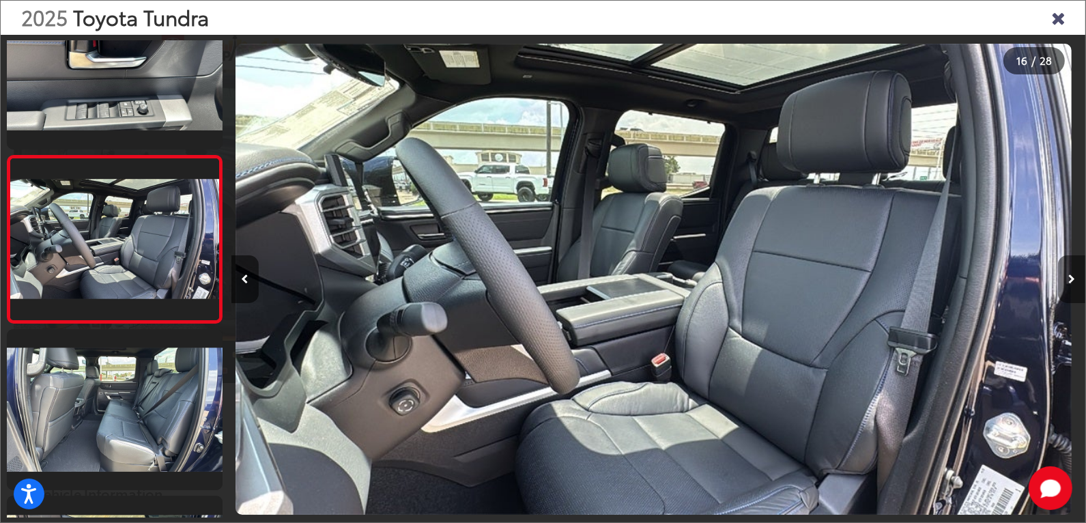
click at [1069, 287] on button "Next image" at bounding box center [1071, 279] width 27 height 48
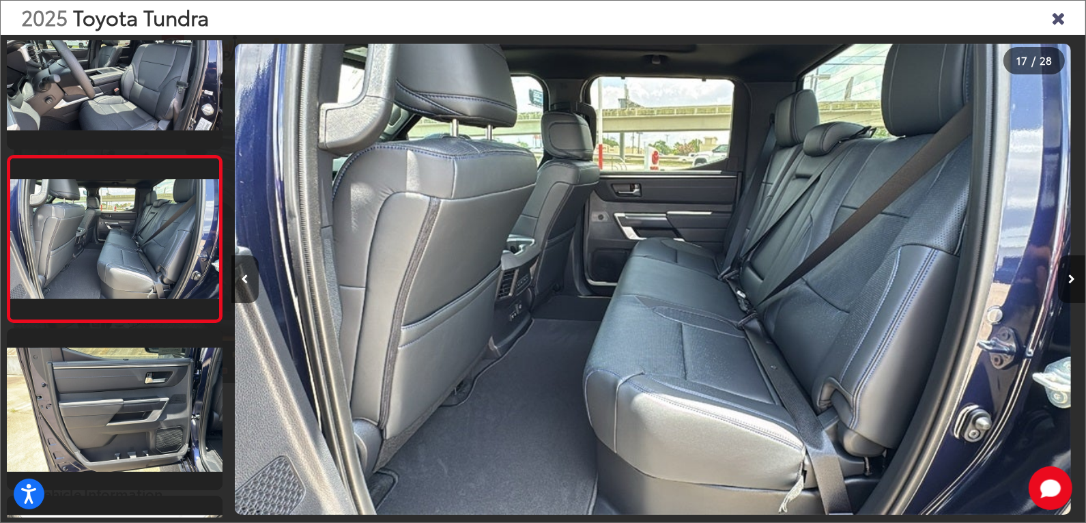
click at [1069, 287] on button "Next image" at bounding box center [1071, 279] width 27 height 48
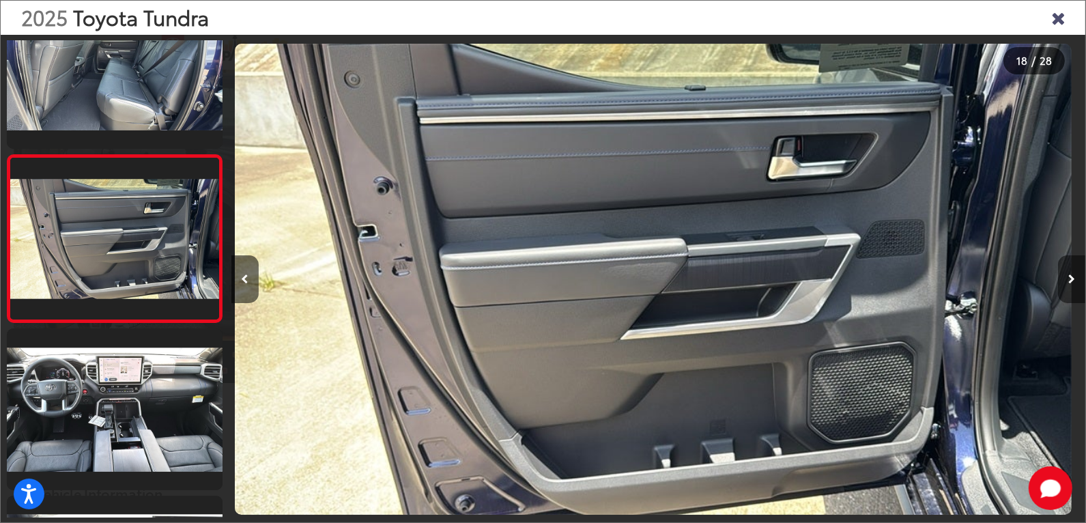
click at [1069, 287] on button "Next image" at bounding box center [1071, 279] width 27 height 48
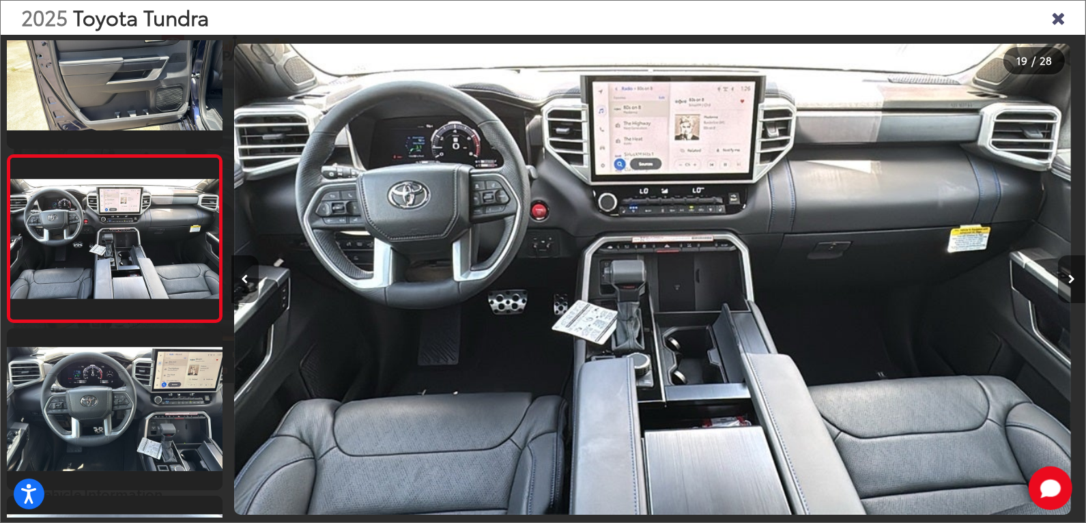
click at [1069, 287] on button "Next image" at bounding box center [1071, 279] width 27 height 48
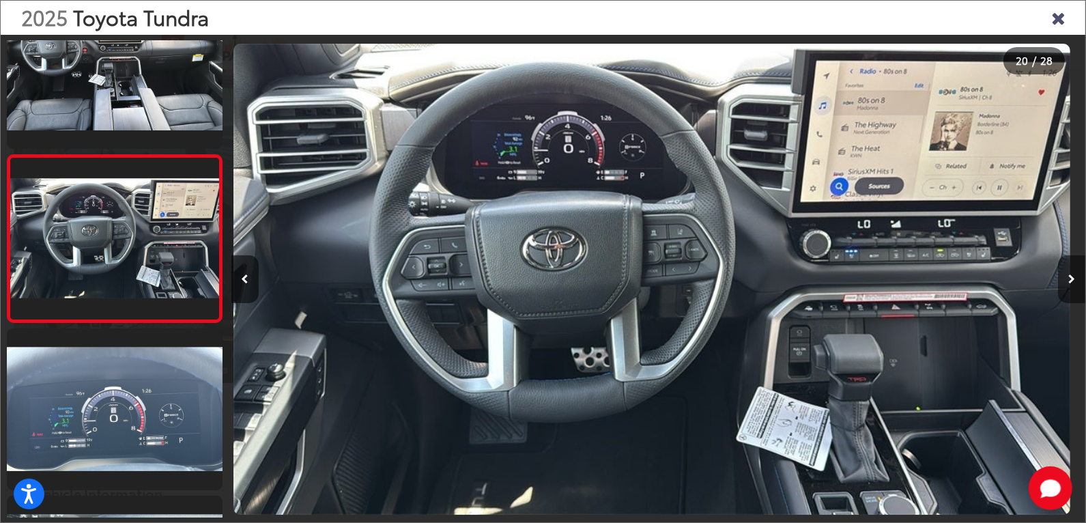
click at [1069, 287] on button "Next image" at bounding box center [1071, 279] width 27 height 48
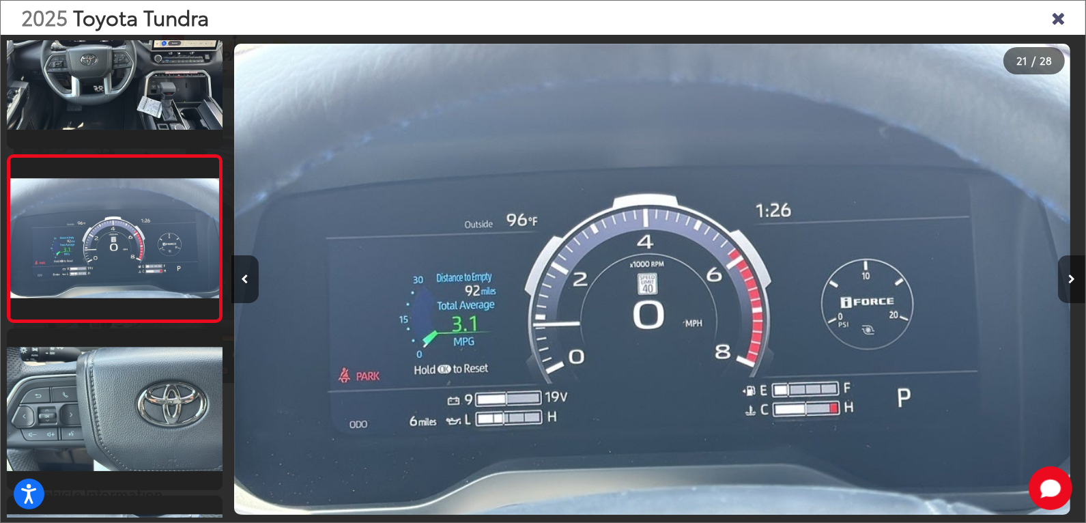
click at [1069, 287] on button "Next image" at bounding box center [1071, 279] width 27 height 48
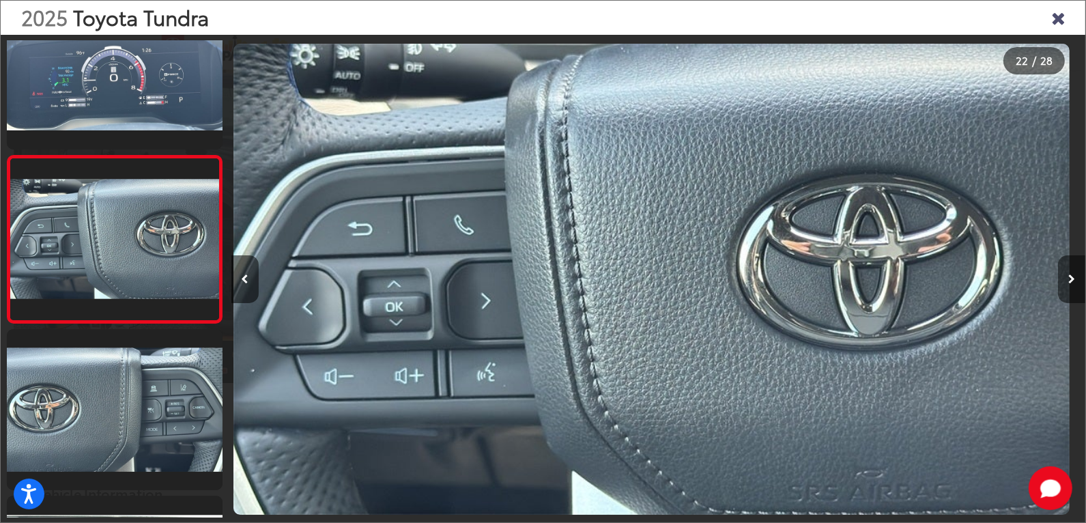
click at [1069, 287] on button "Next image" at bounding box center [1071, 279] width 27 height 48
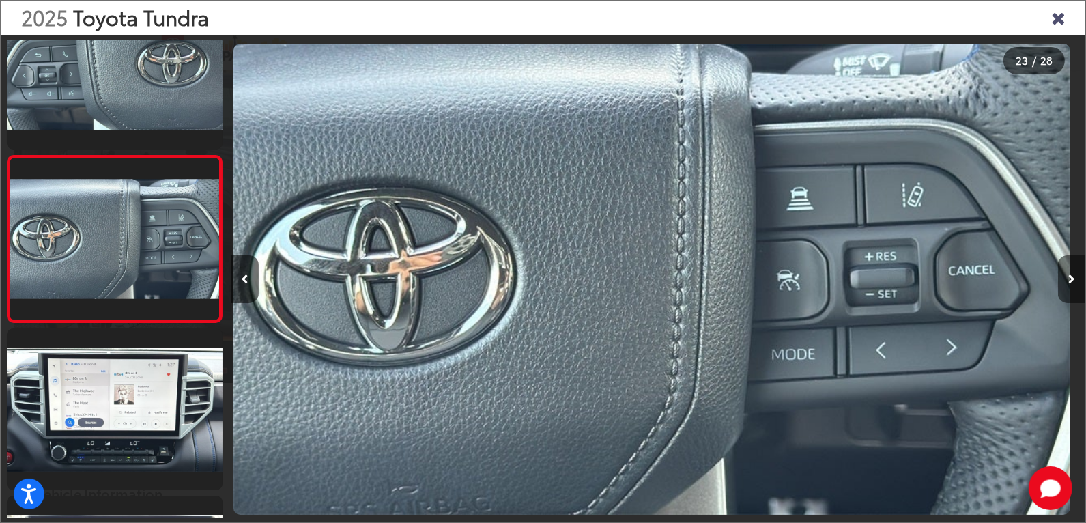
click at [1069, 287] on button "Next image" at bounding box center [1071, 279] width 27 height 48
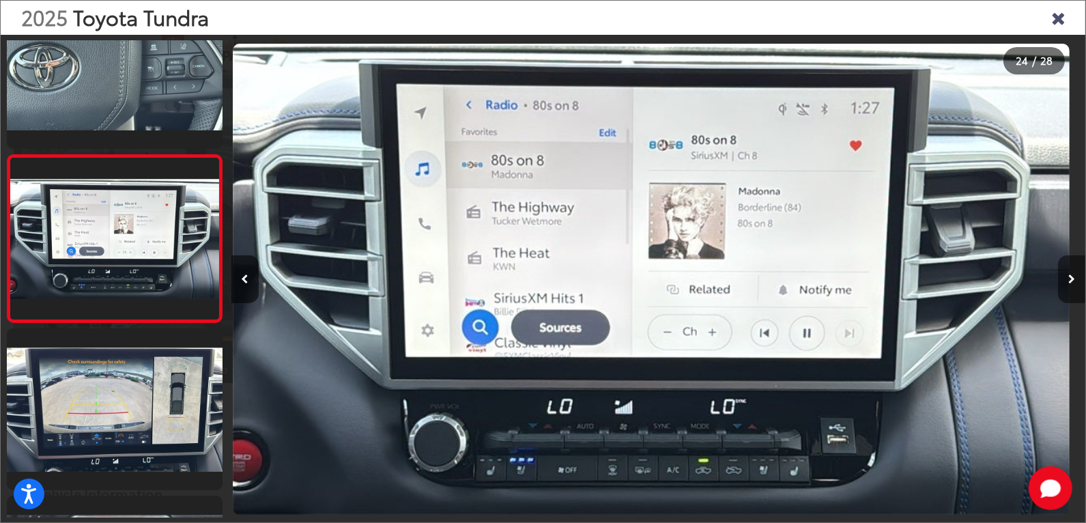
click at [1069, 287] on button "Next image" at bounding box center [1071, 279] width 27 height 48
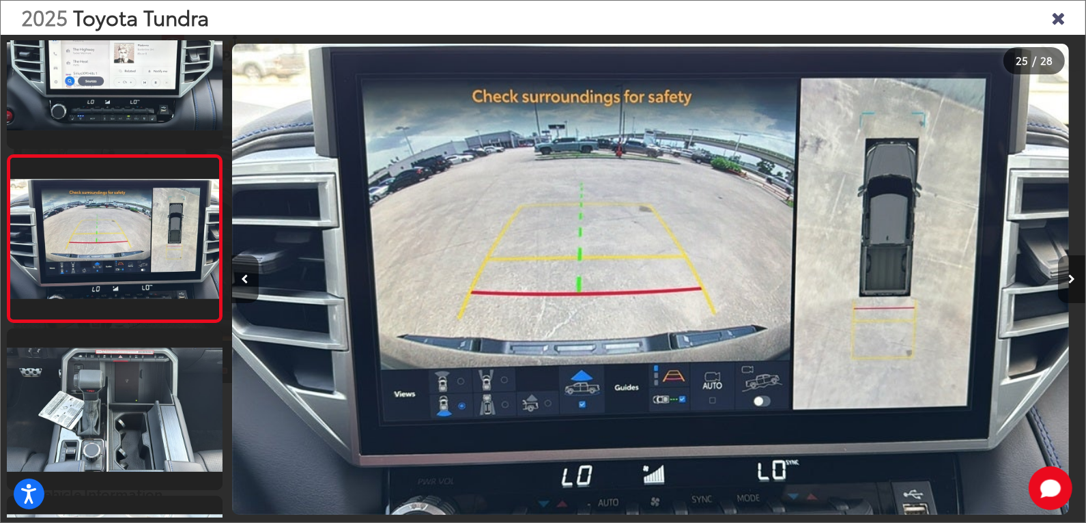
click at [1069, 287] on button "Next image" at bounding box center [1071, 279] width 27 height 48
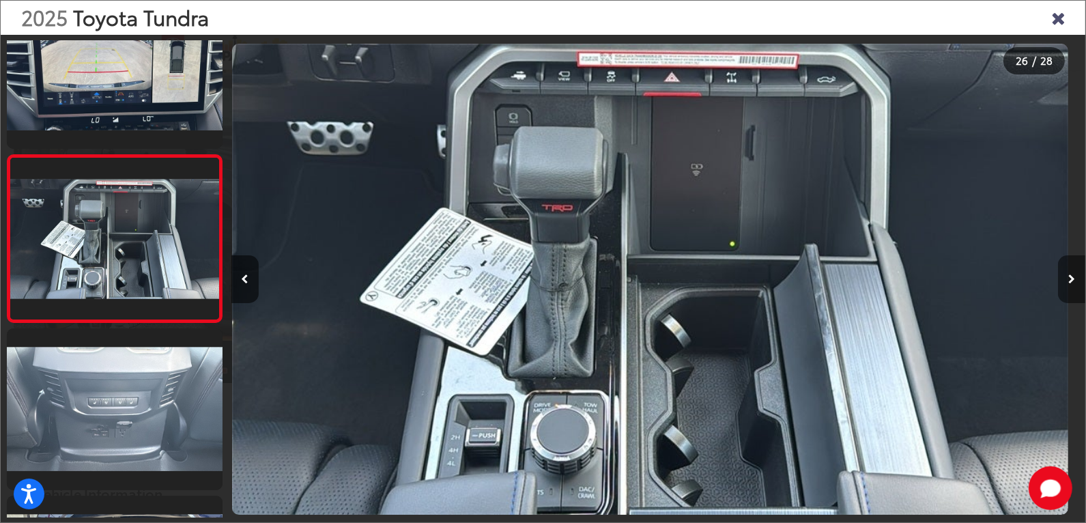
click at [1069, 287] on button "Next image" at bounding box center [1071, 279] width 27 height 48
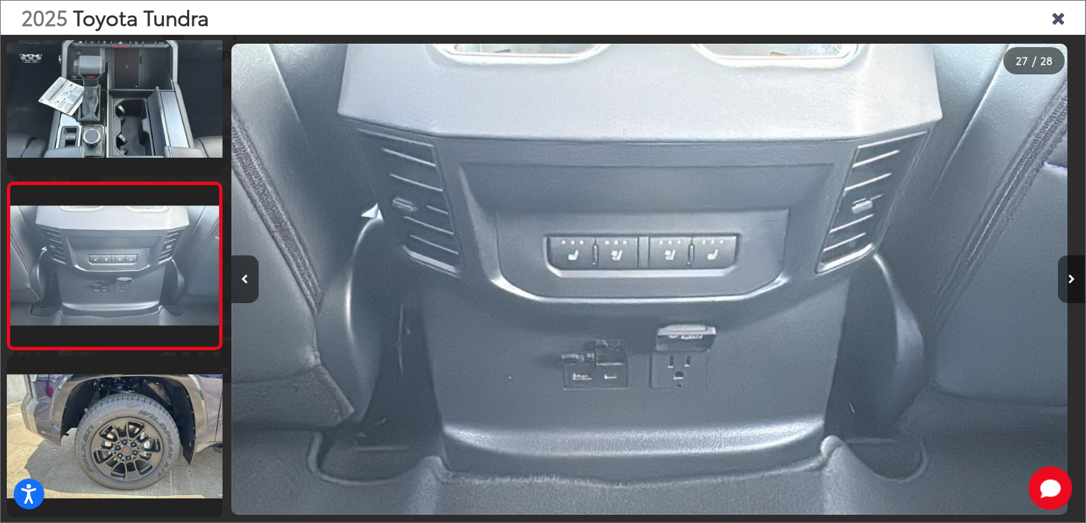
click at [1069, 287] on button "Next image" at bounding box center [1071, 279] width 27 height 48
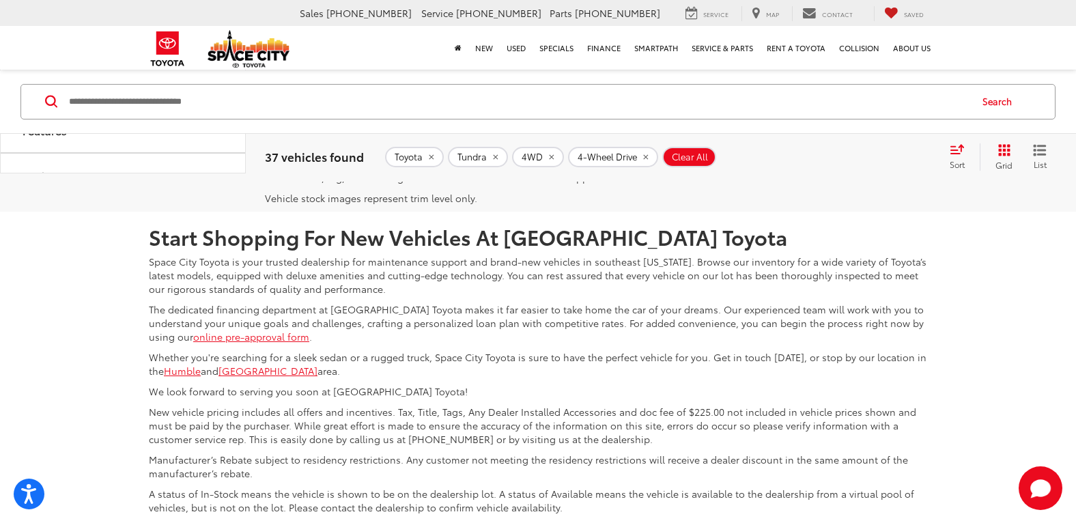
scroll to position [6182, 0]
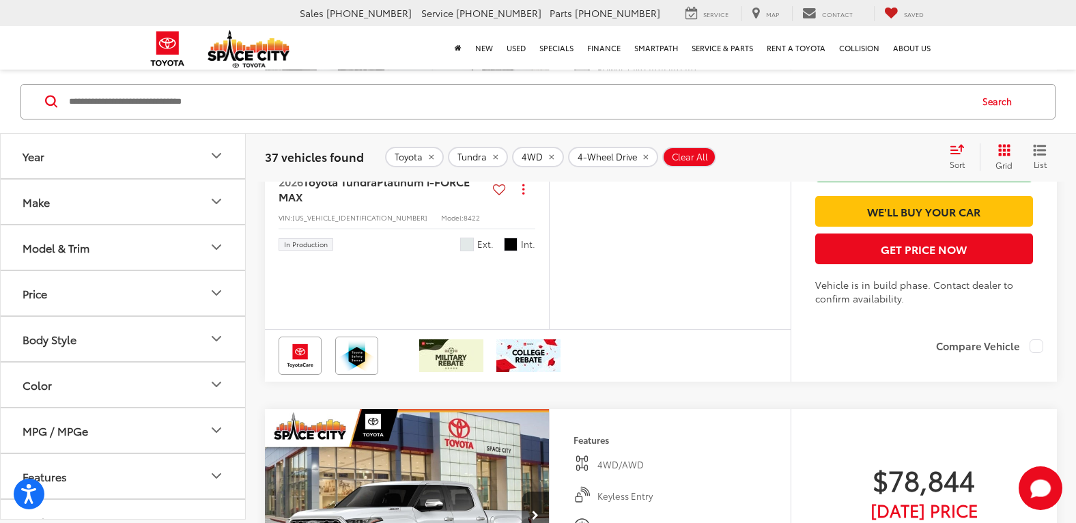
scroll to position [4817, 0]
